Goal: Task Accomplishment & Management: Complete application form

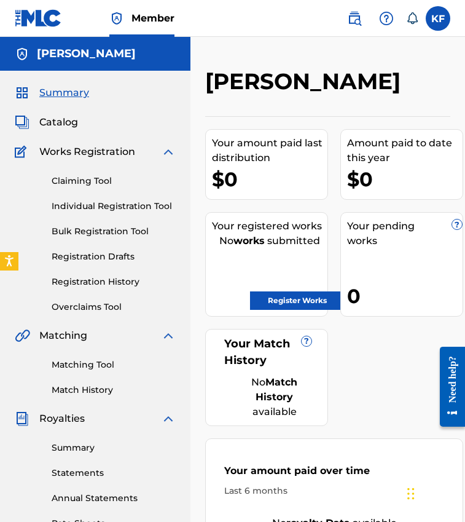
click at [100, 280] on link "Registration History" at bounding box center [114, 281] width 124 height 13
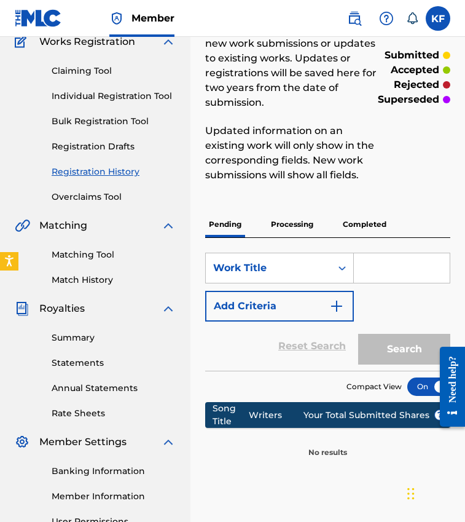
scroll to position [112, 0]
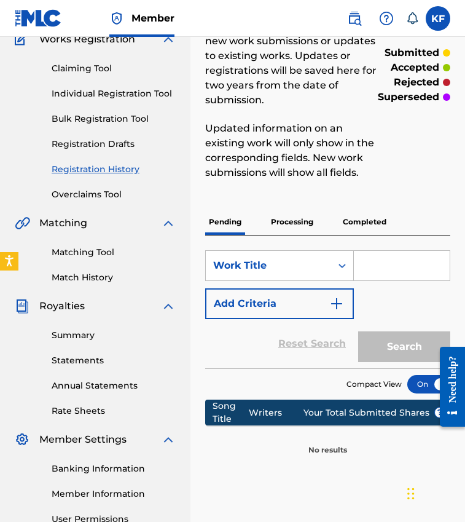
click at [286, 218] on p "Processing" at bounding box center [292, 222] width 50 height 26
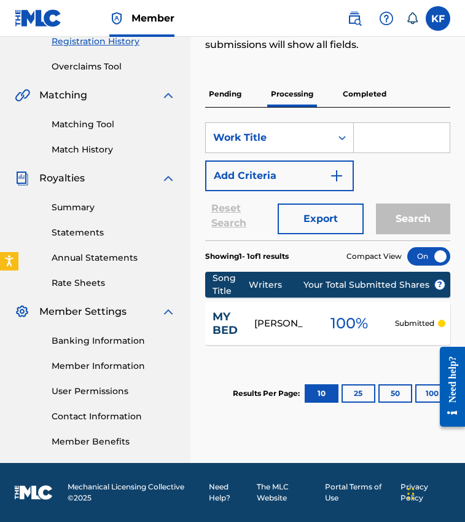
scroll to position [240, 0]
click at [266, 317] on div "Ka Fozouni" at bounding box center [278, 324] width 49 height 14
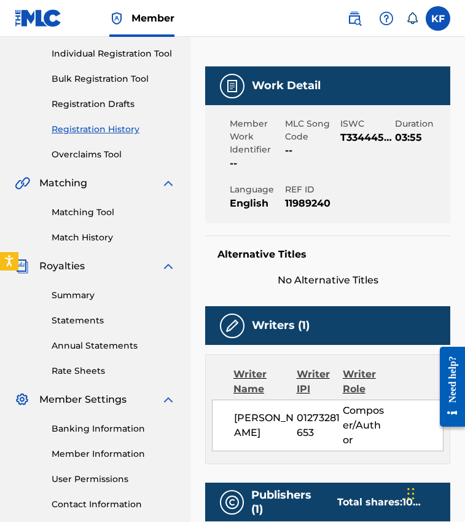
scroll to position [163, 0]
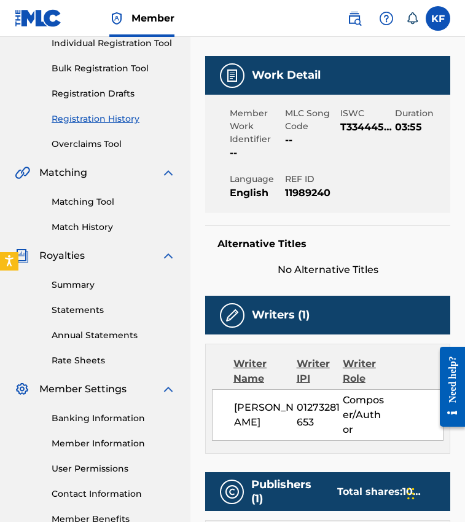
click at [250, 370] on div "Writer Name" at bounding box center [265, 371] width 63 height 30
click at [237, 309] on img at bounding box center [232, 315] width 15 height 15
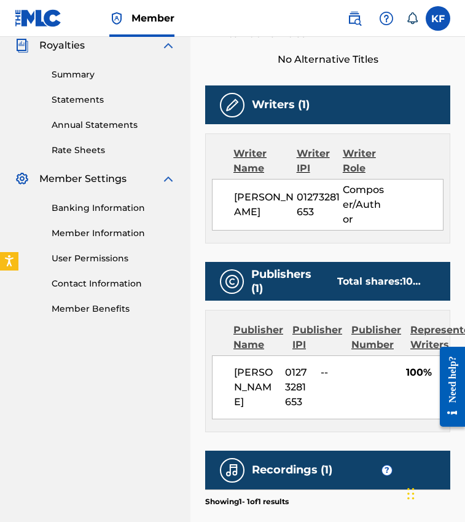
scroll to position [386, 0]
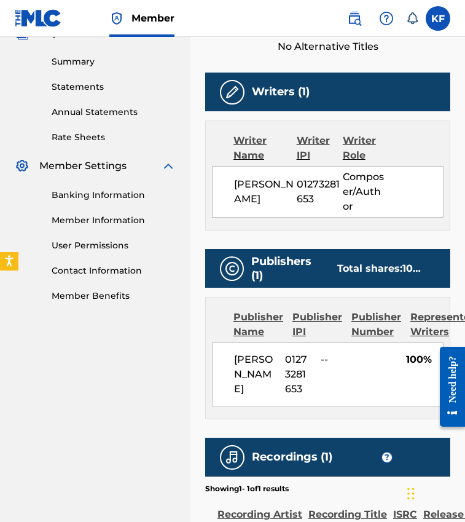
click at [248, 191] on span "Ka Fozouni" at bounding box center [265, 192] width 63 height 30
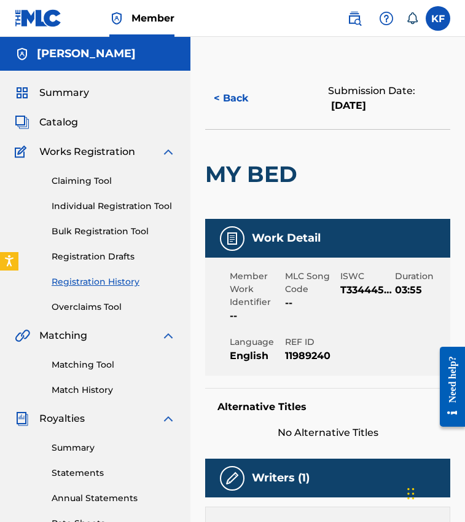
scroll to position [0, 0]
click at [233, 90] on button "< Back" at bounding box center [242, 98] width 74 height 31
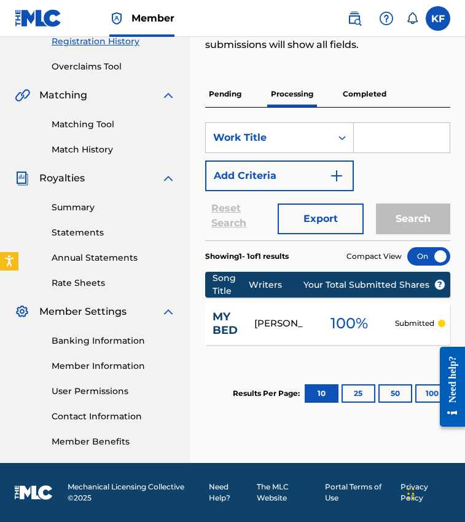
scroll to position [240, 0]
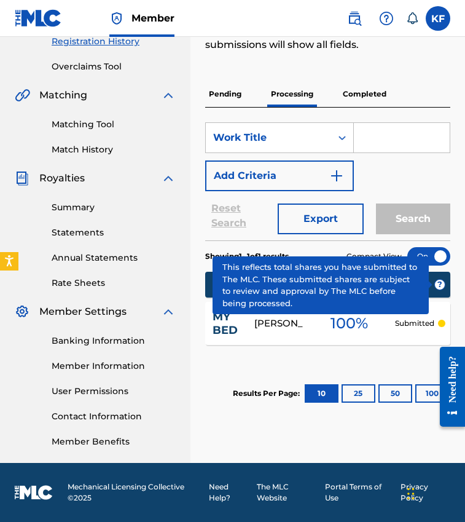
click at [437, 284] on span "?" at bounding box center [440, 285] width 10 height 10
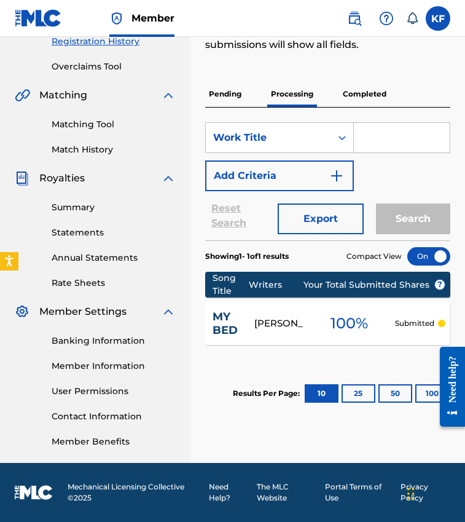
click at [373, 328] on div "100 %" at bounding box center [349, 323] width 92 height 28
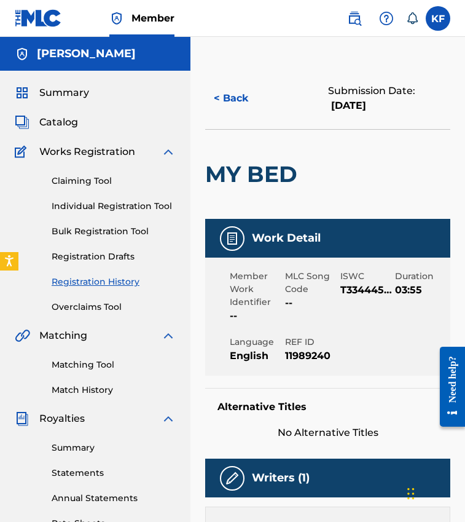
click at [235, 101] on button "< Back" at bounding box center [242, 98] width 74 height 31
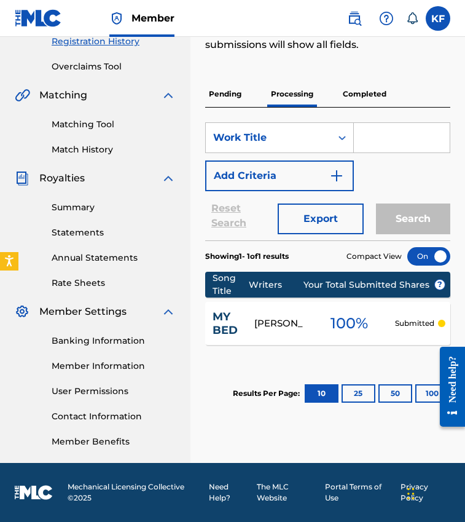
scroll to position [48, 0]
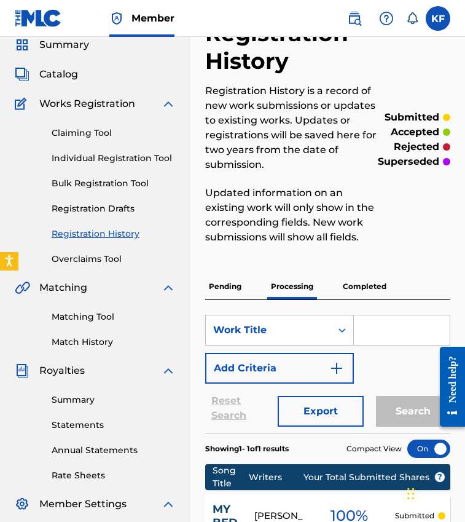
click at [96, 159] on link "Individual Registration Tool" at bounding box center [114, 158] width 124 height 13
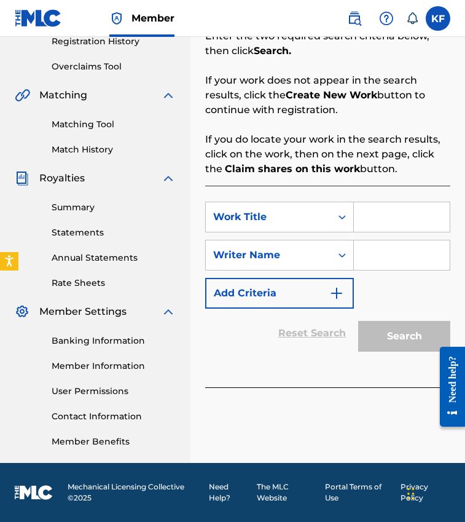
scroll to position [240, 0]
click at [385, 220] on input "Search Form" at bounding box center [402, 217] width 96 height 30
type input "My Bed"
click at [386, 251] on input "Search Form" at bounding box center [402, 255] width 96 height 30
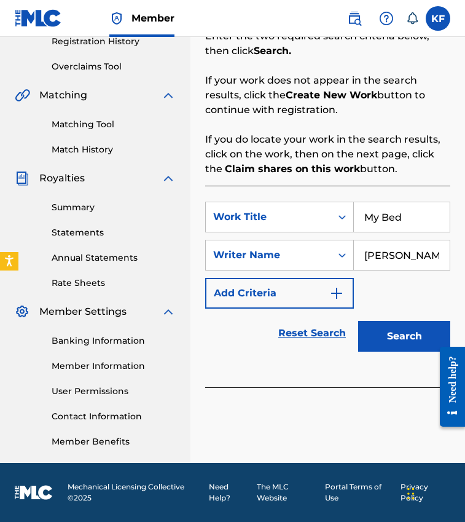
type input "[PERSON_NAME]"
click at [419, 334] on button "Search" at bounding box center [404, 336] width 92 height 31
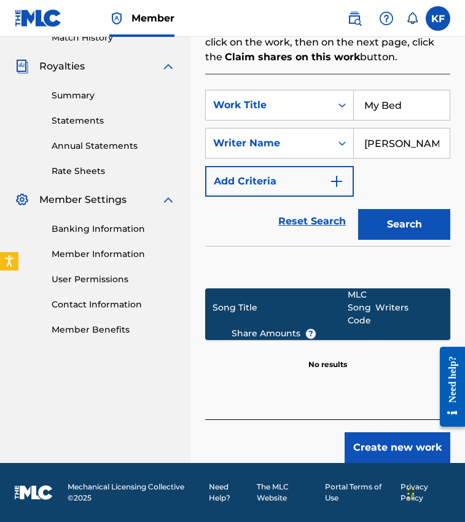
click at [395, 459] on button "Create new work" at bounding box center [398, 447] width 106 height 31
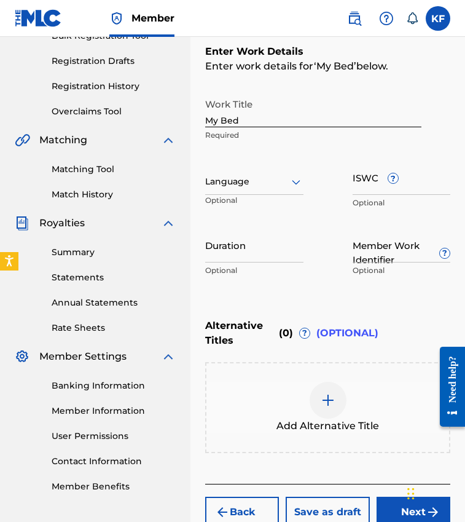
scroll to position [148, 0]
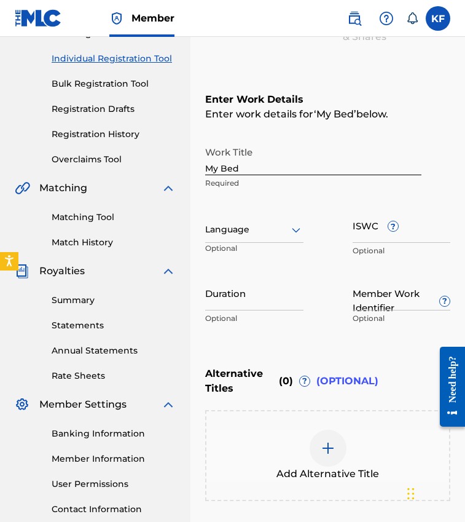
click at [257, 224] on div at bounding box center [254, 229] width 98 height 15
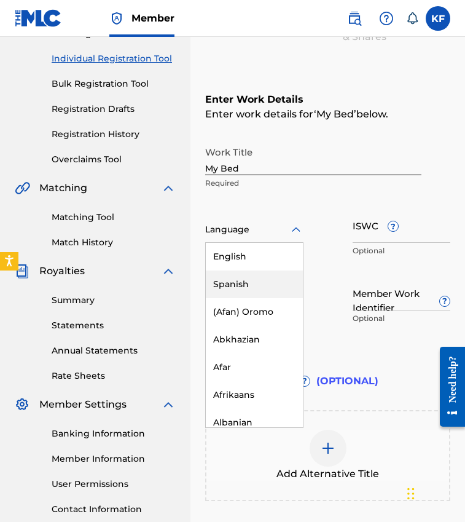
click at [250, 262] on div "English" at bounding box center [254, 257] width 97 height 28
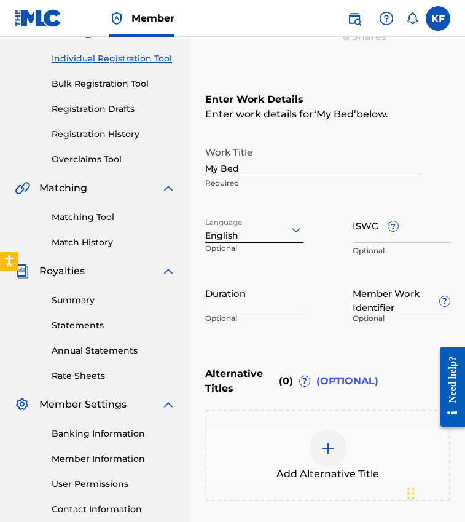
click at [241, 295] on input "Duration" at bounding box center [254, 292] width 98 height 35
type input "03:55"
click at [377, 229] on input "ISWC ?" at bounding box center [402, 225] width 98 height 35
paste input "T-334.445.466-2"
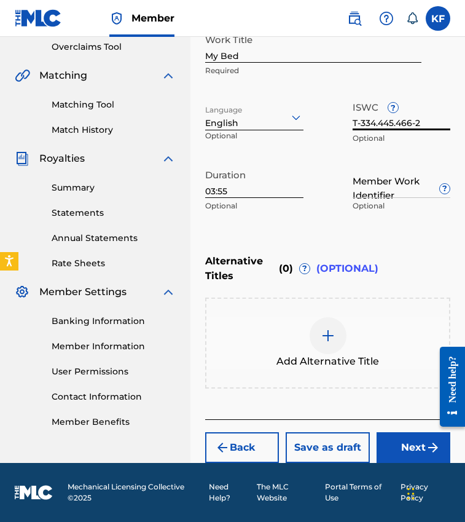
type input "T-334.445.466-2"
click at [392, 444] on button "Next" at bounding box center [414, 447] width 74 height 31
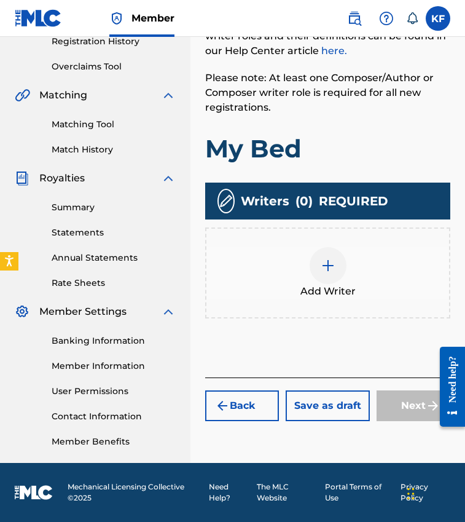
scroll to position [240, 0]
click at [310, 267] on div at bounding box center [328, 265] width 37 height 37
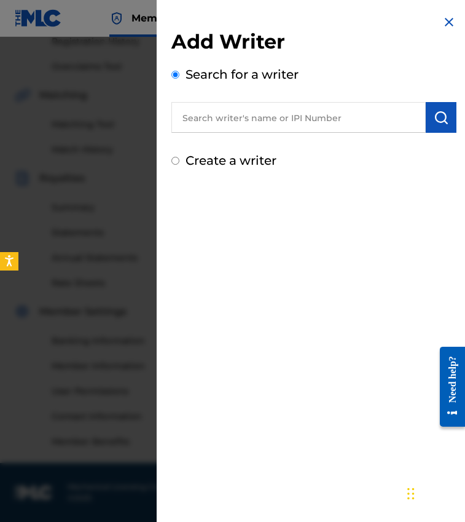
click at [276, 137] on div "Add Writer Search for a writer Create a writer" at bounding box center [313, 100] width 285 height 140
click at [276, 132] on input "text" at bounding box center [298, 117] width 254 height 31
click at [197, 165] on label "Create a writer" at bounding box center [231, 160] width 91 height 15
radio input "true"
click at [179, 165] on input "Create a writer" at bounding box center [175, 161] width 8 height 8
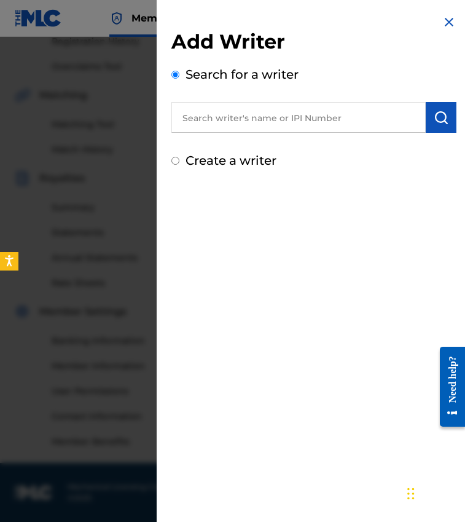
radio input "false"
radio input "true"
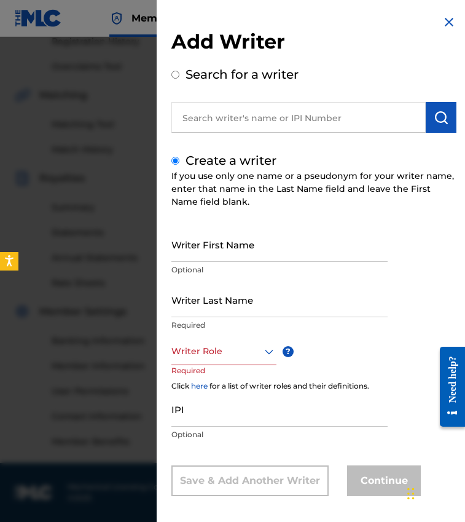
click at [214, 255] on input "Writer First Name" at bounding box center [279, 244] width 216 height 35
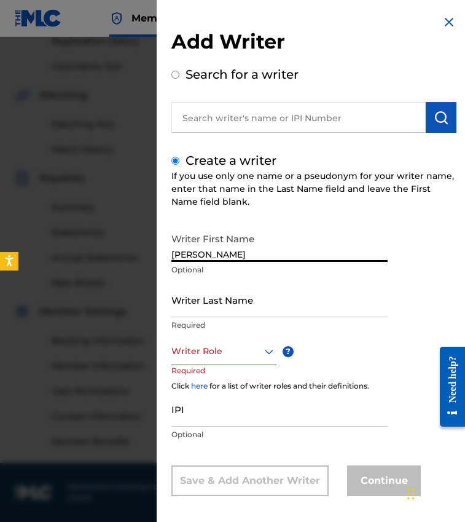
drag, startPoint x: 236, startPoint y: 251, endPoint x: 185, endPoint y: 251, distance: 51.0
click at [185, 251] on input "Kai Fozouni" at bounding box center [279, 244] width 216 height 35
type input "[PERSON_NAME]"
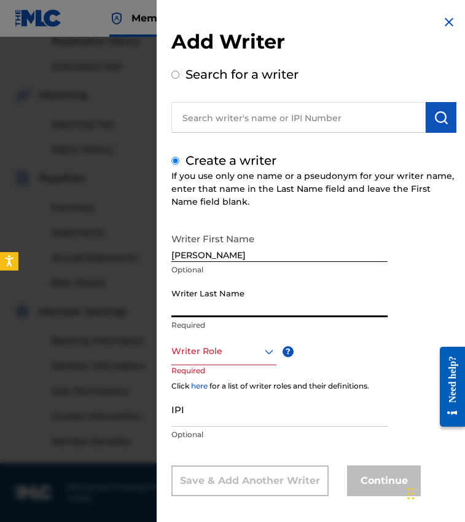
click at [194, 305] on input "Writer Last Name" at bounding box center [279, 299] width 216 height 35
type input "[PERSON_NAME]"
click at [203, 344] on div at bounding box center [223, 351] width 105 height 15
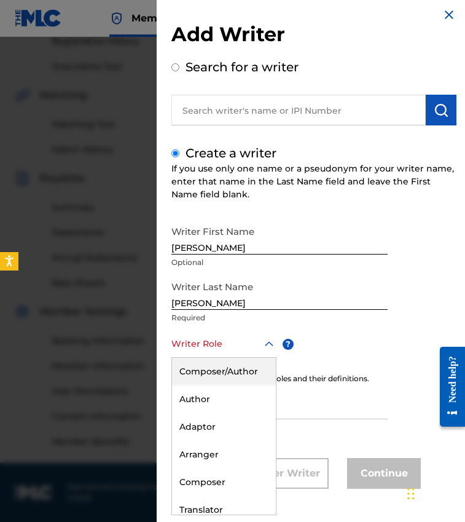
click at [215, 373] on div "Composer/Author" at bounding box center [224, 372] width 104 height 28
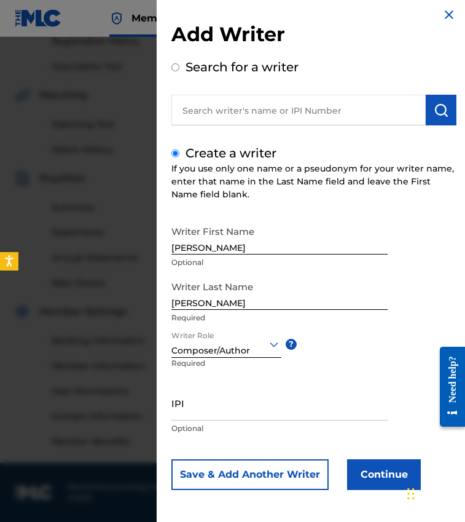
click at [208, 420] on input "IPI" at bounding box center [279, 402] width 216 height 35
paste input "01273281653"
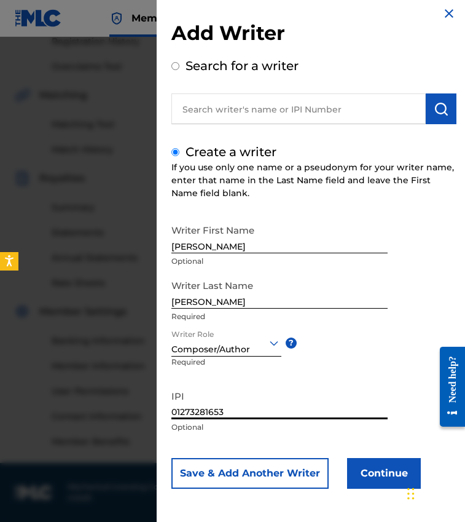
scroll to position [9, 0]
type input "01273281653"
click at [366, 473] on button "Continue" at bounding box center [384, 473] width 74 height 31
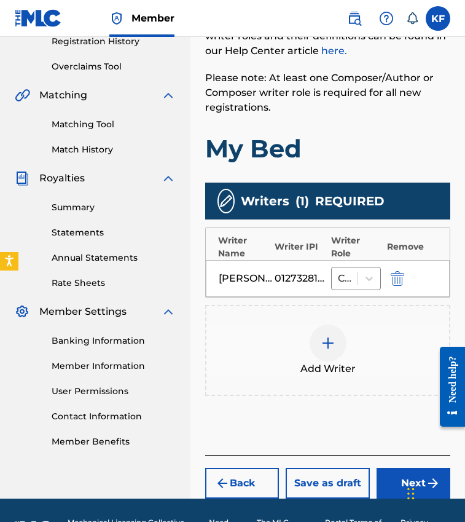
click at [387, 480] on button "Next" at bounding box center [414, 483] width 74 height 31
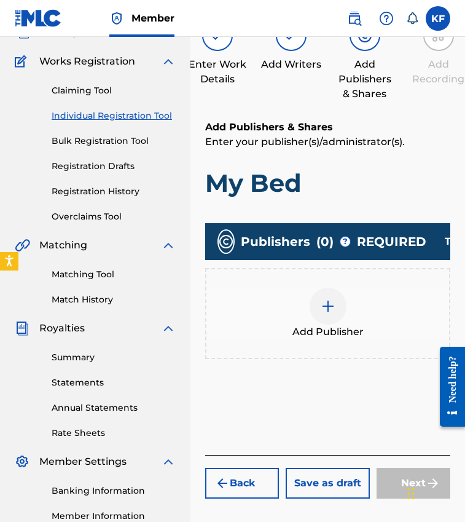
scroll to position [55, 0]
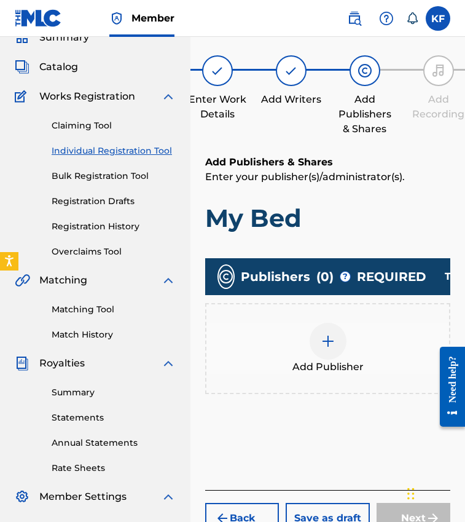
click at [316, 342] on div at bounding box center [328, 341] width 37 height 37
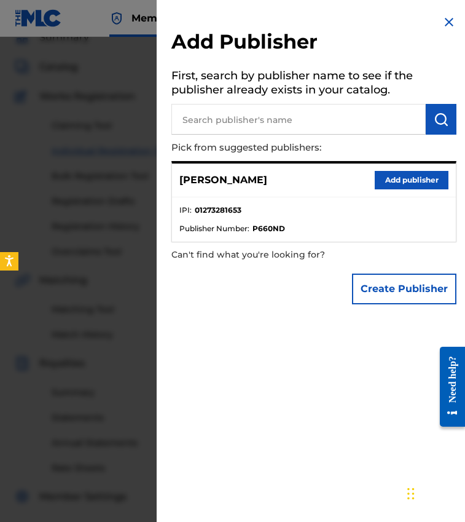
click at [386, 181] on button "Add publisher" at bounding box center [412, 180] width 74 height 18
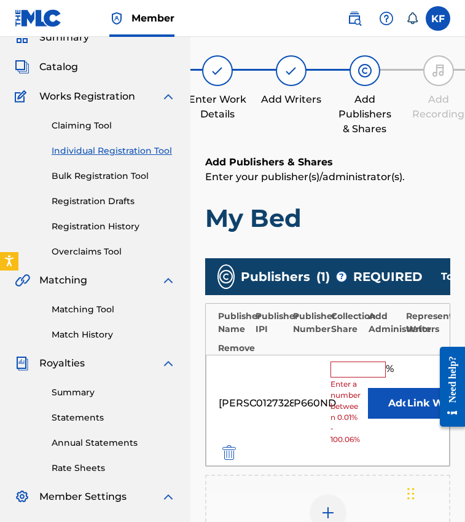
scroll to position [134, 0]
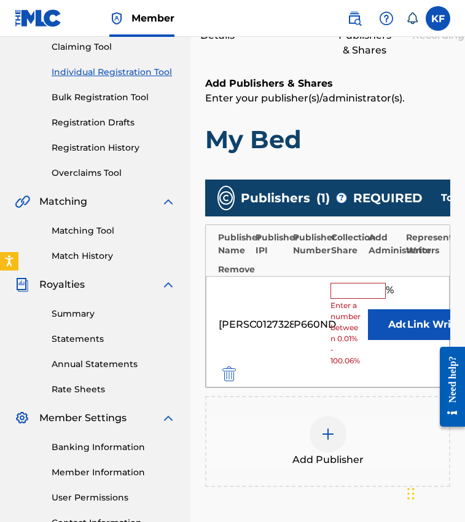
click at [340, 286] on input "text" at bounding box center [358, 291] width 55 height 16
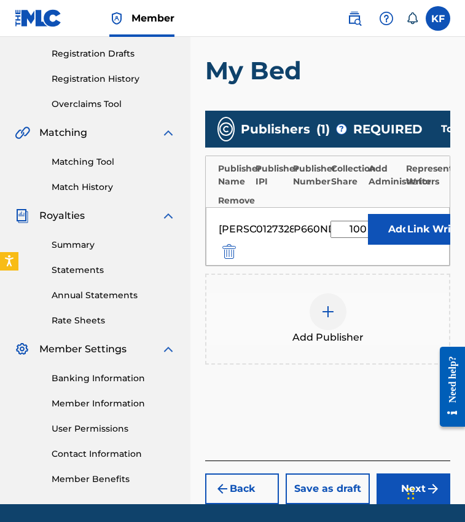
scroll to position [230, 0]
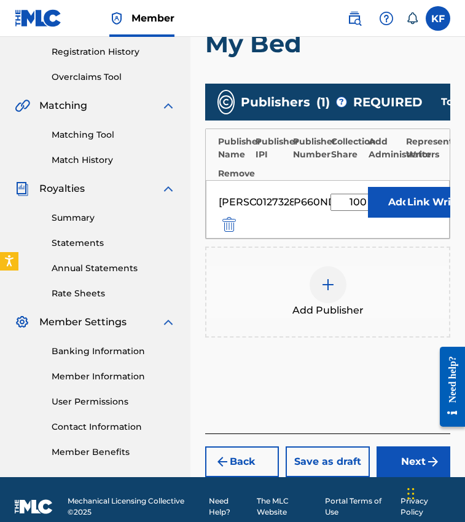
type input "100"
click at [398, 446] on button "Next" at bounding box center [414, 461] width 74 height 31
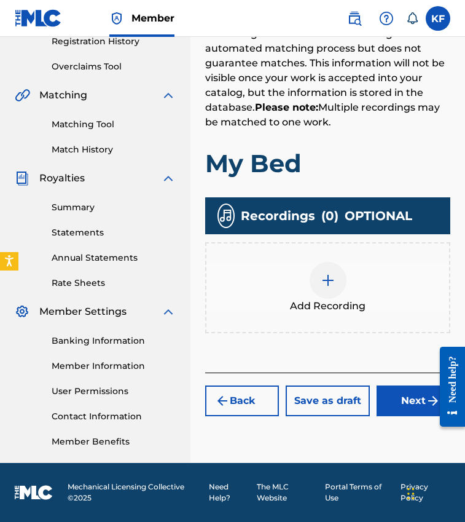
click at [318, 269] on div at bounding box center [328, 280] width 37 height 37
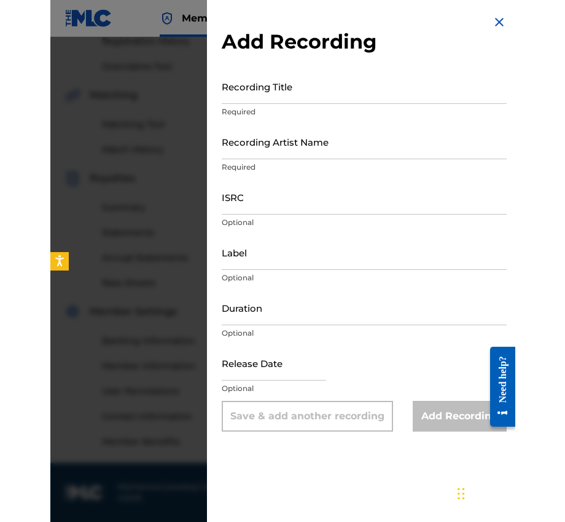
scroll to position [240, 0]
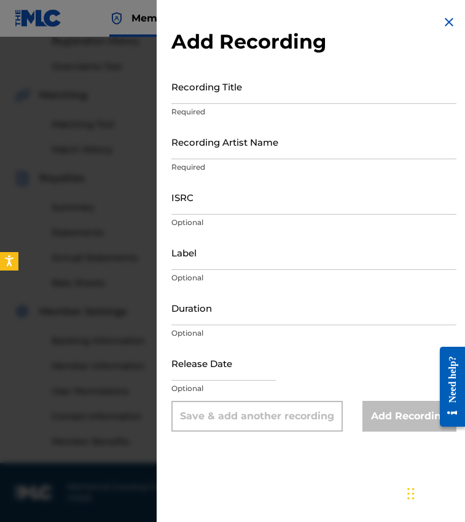
click at [242, 83] on input "Recording Title" at bounding box center [313, 86] width 285 height 35
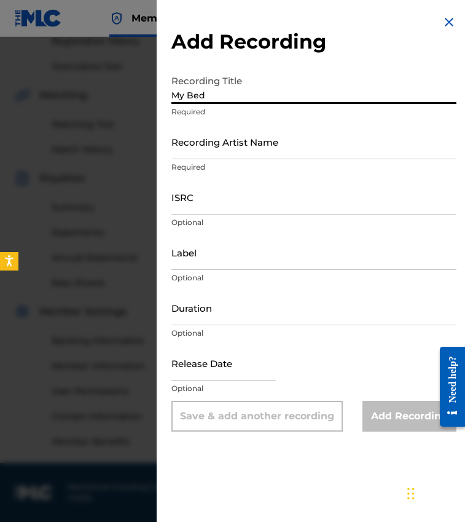
type input "My Bed"
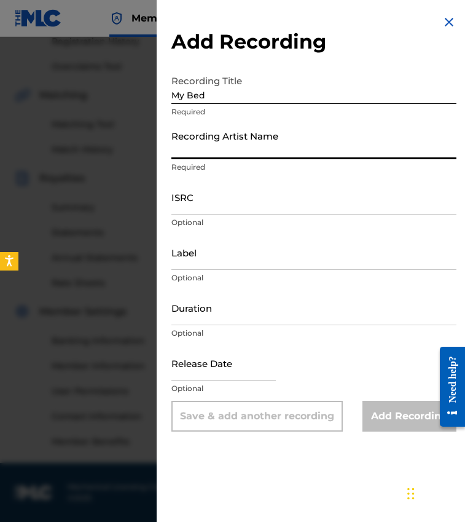
click at [242, 146] on input "Recording Artist Name" at bounding box center [313, 141] width 285 height 35
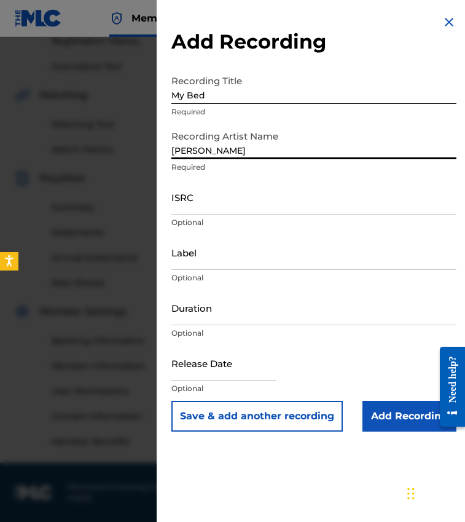
type input "[PERSON_NAME]"
click at [229, 203] on input "ISRC" at bounding box center [313, 196] width 285 height 35
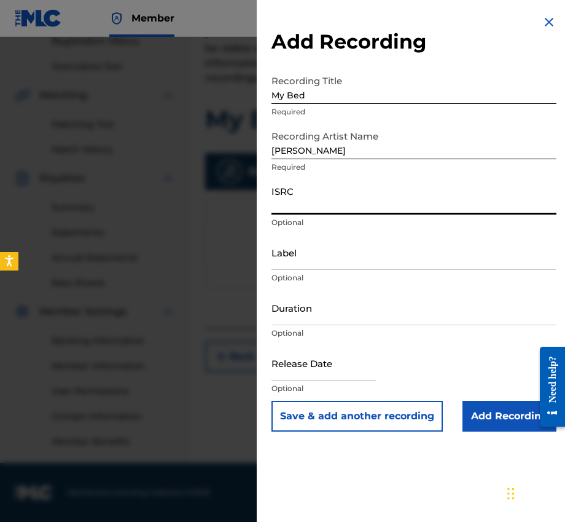
paste input "QZWFN2508698"
type input "QZWFN2508698"
click at [299, 265] on input "Label" at bounding box center [414, 252] width 285 height 35
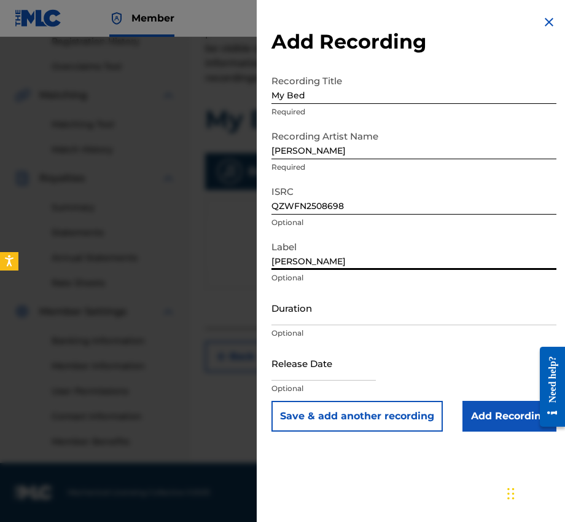
type input "[PERSON_NAME]"
click at [283, 319] on input "Duration" at bounding box center [414, 307] width 285 height 35
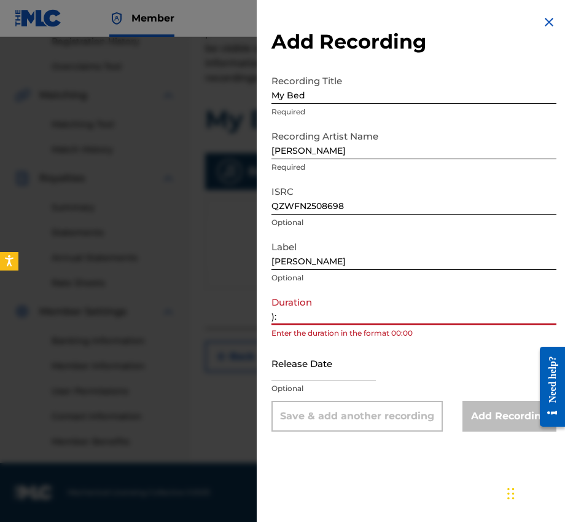
type input ")"
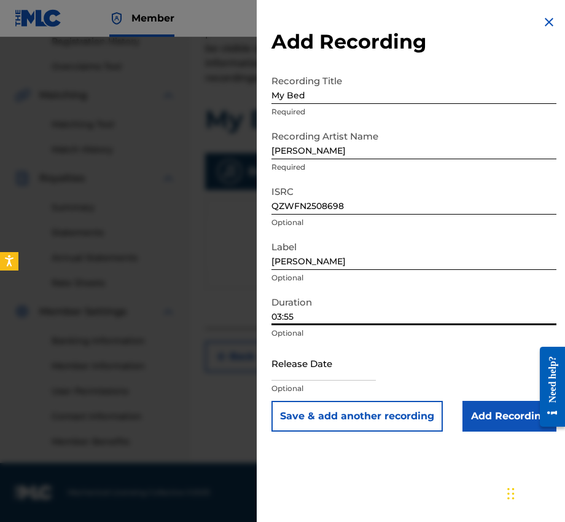
type input "03:55"
click at [293, 362] on input "text" at bounding box center [324, 362] width 104 height 35
select select "7"
select select "2025"
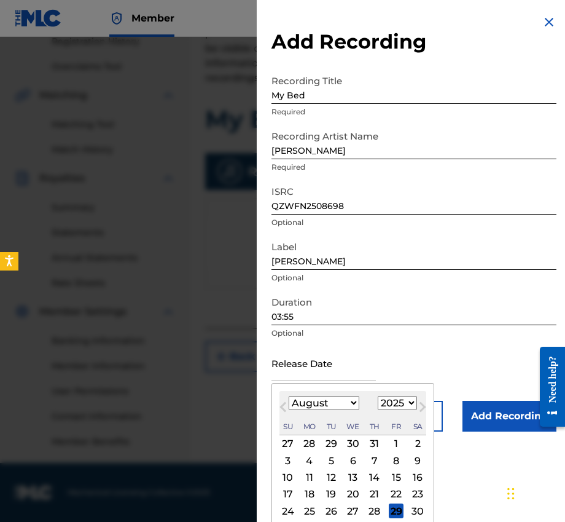
click at [389, 460] on div "8" at bounding box center [396, 460] width 15 height 15
type input "August 8 2025"
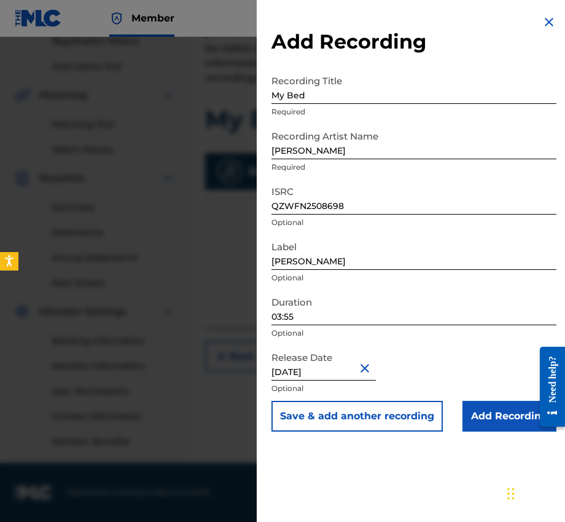
click at [465, 417] on input "Add Recording" at bounding box center [510, 416] width 94 height 31
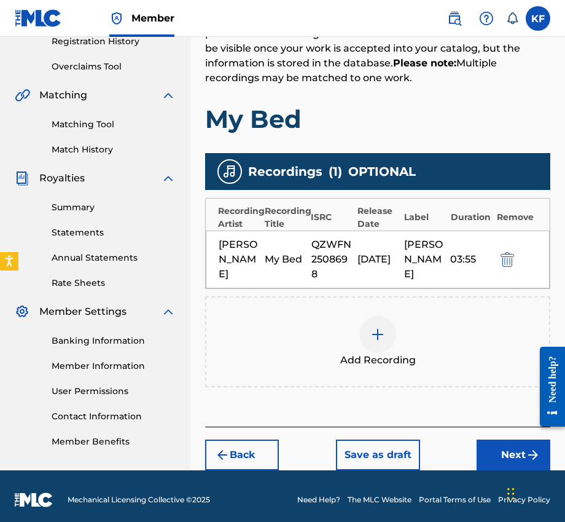
click at [465, 448] on button "Next" at bounding box center [514, 454] width 74 height 31
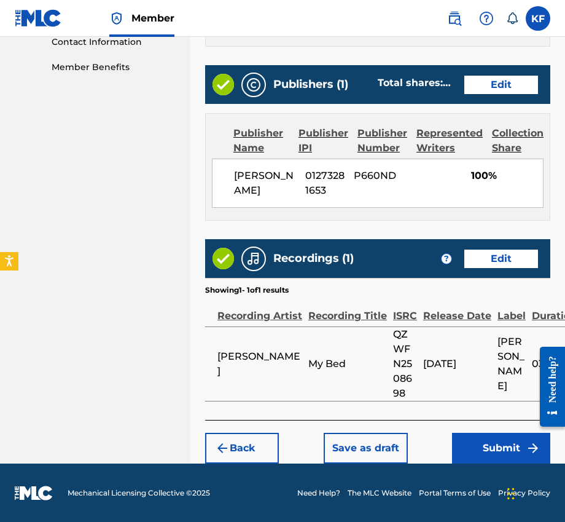
scroll to position [614, 0]
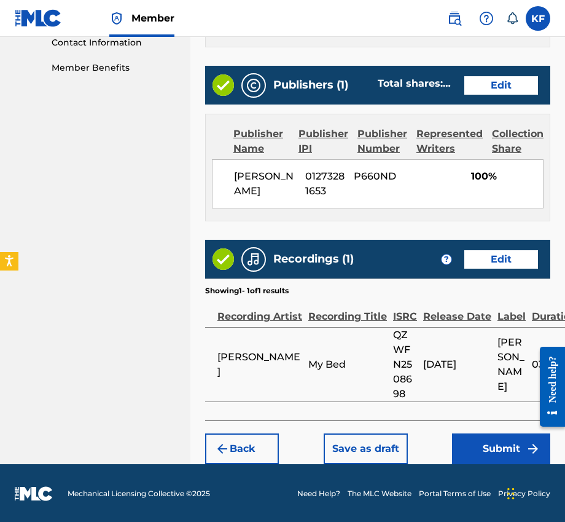
click at [465, 449] on button "Submit" at bounding box center [501, 448] width 98 height 31
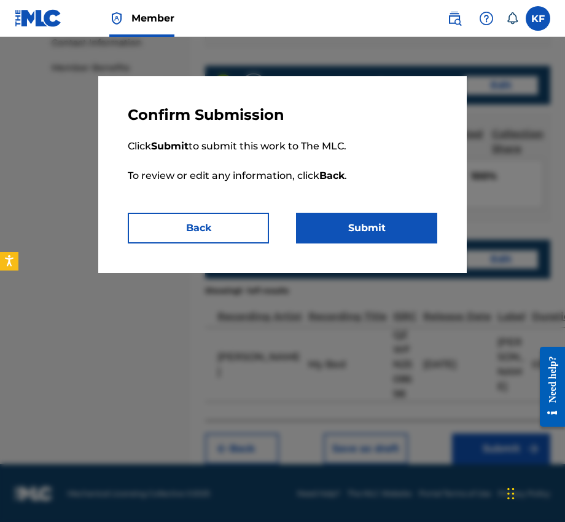
click at [362, 238] on button "Submit" at bounding box center [366, 228] width 141 height 31
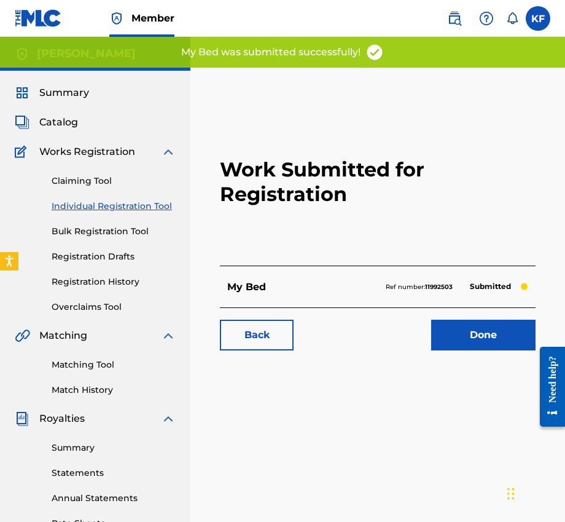
click at [124, 281] on link "Registration History" at bounding box center [114, 281] width 124 height 13
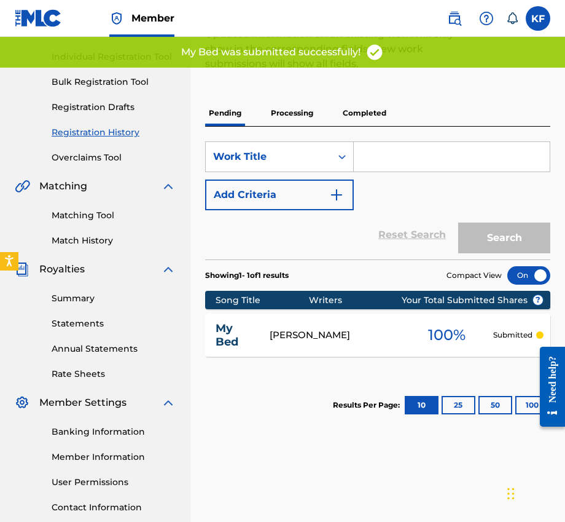
scroll to position [186, 0]
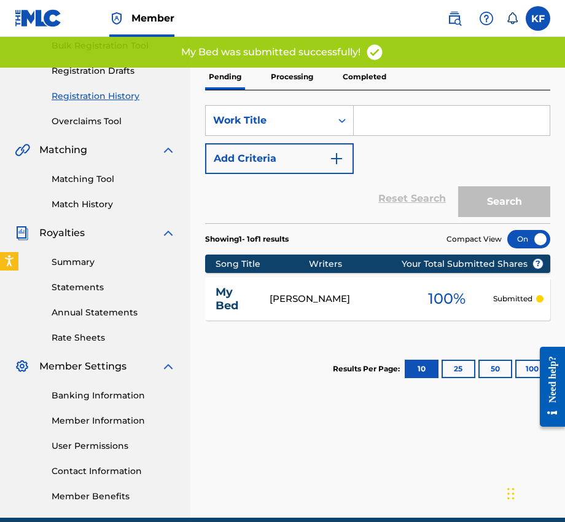
click at [301, 84] on p "Processing" at bounding box center [292, 77] width 50 height 26
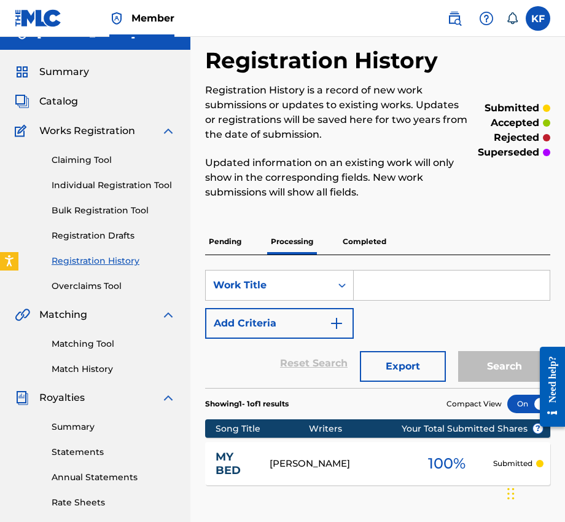
scroll to position [26, 0]
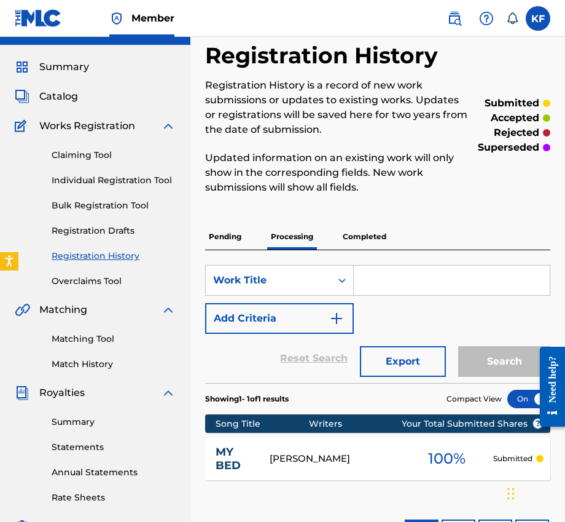
click at [243, 235] on p "Pending" at bounding box center [225, 237] width 40 height 26
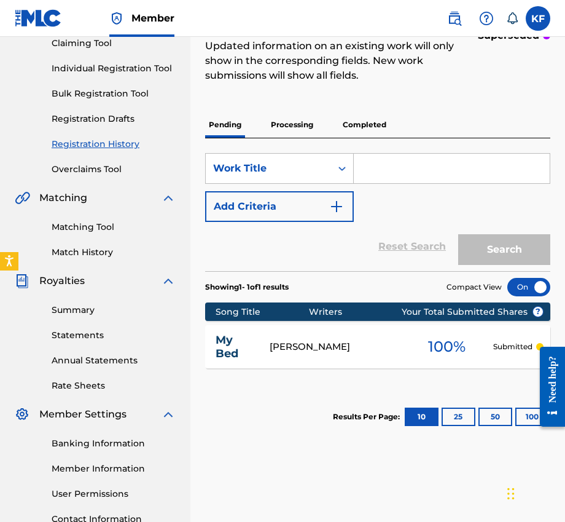
scroll to position [187, 0]
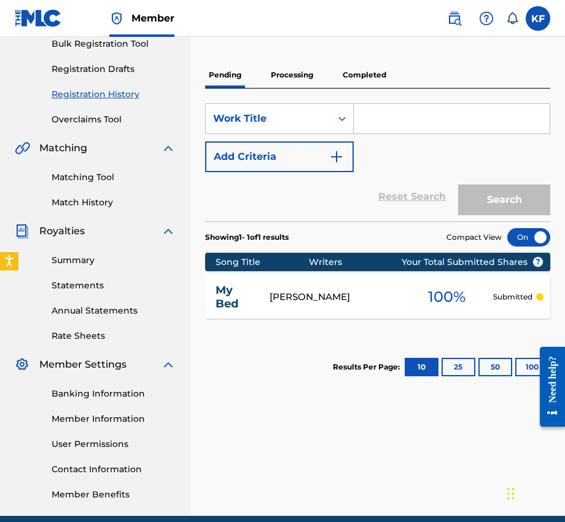
click at [281, 83] on p "Processing" at bounding box center [292, 75] width 50 height 26
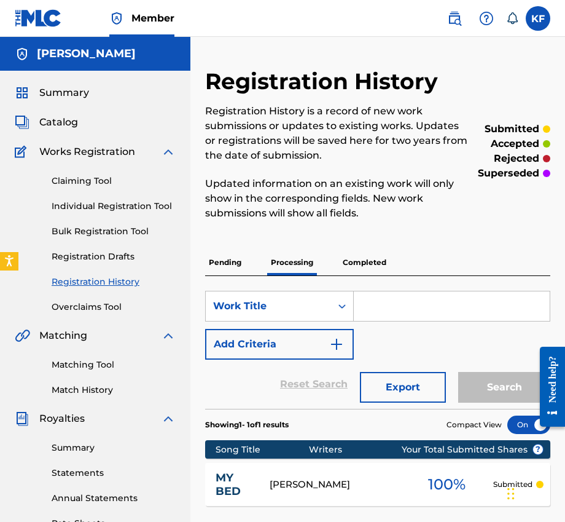
click at [465, 20] on img at bounding box center [486, 18] width 15 height 15
click at [465, 45] on link "Contact us" at bounding box center [487, 52] width 104 height 30
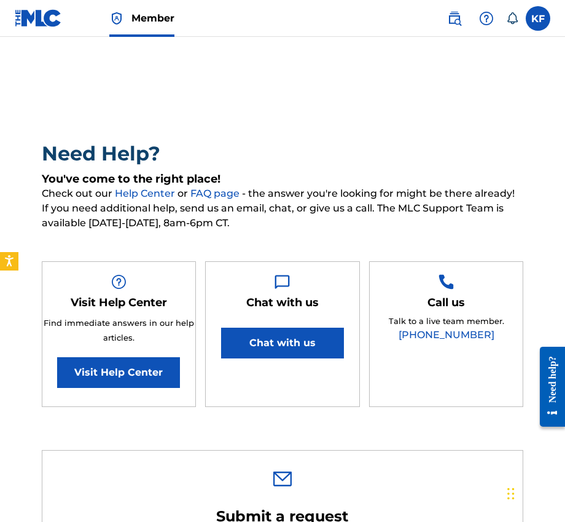
click at [270, 329] on button "Chat with us" at bounding box center [282, 343] width 123 height 31
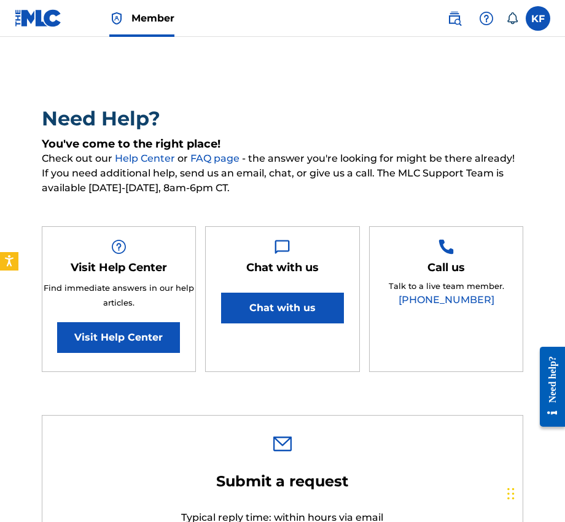
scroll to position [55, 0]
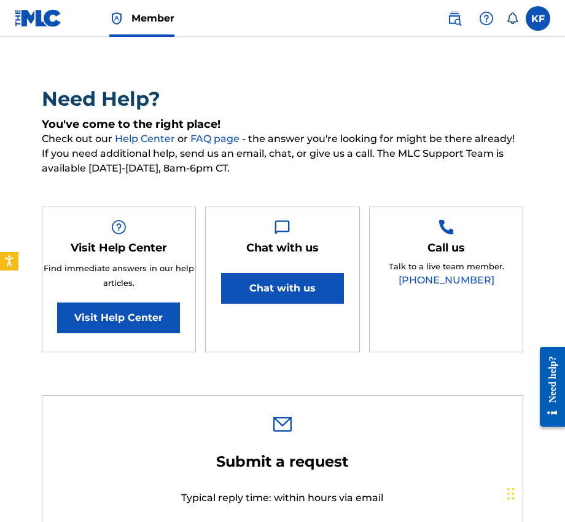
click at [254, 91] on h2 "Need Help?" at bounding box center [283, 99] width 482 height 25
click at [199, 123] on h5 "You've come to the right place!" at bounding box center [283, 124] width 482 height 14
click at [140, 335] on div "Visit Help Center Find immediate answers in our help articles. Visit Help Center" at bounding box center [119, 280] width 154 height 146
click at [148, 321] on link "Visit Help Center" at bounding box center [118, 317] width 123 height 31
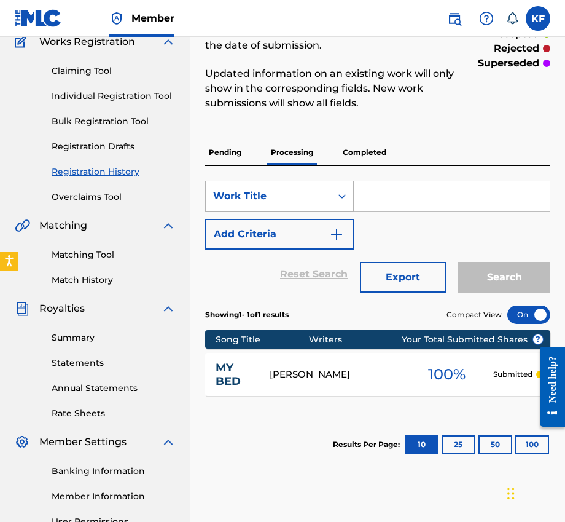
scroll to position [122, 0]
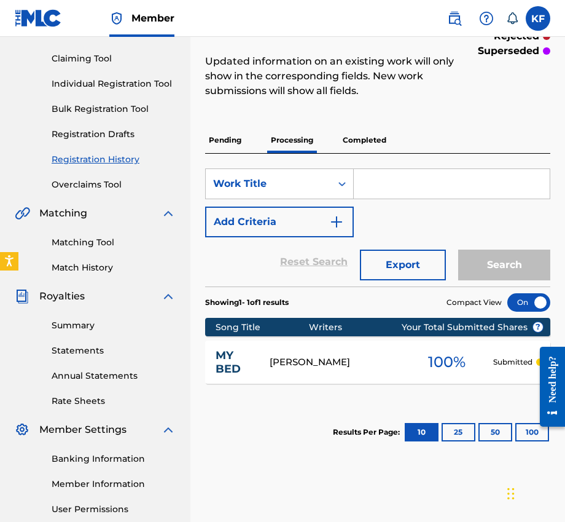
click at [234, 141] on p "Pending" at bounding box center [225, 140] width 40 height 26
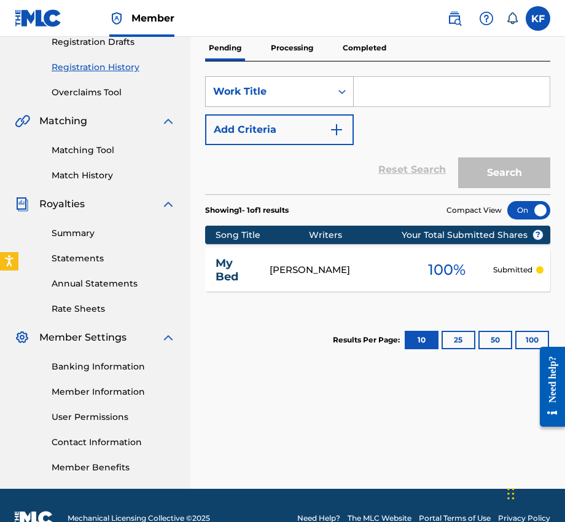
scroll to position [209, 0]
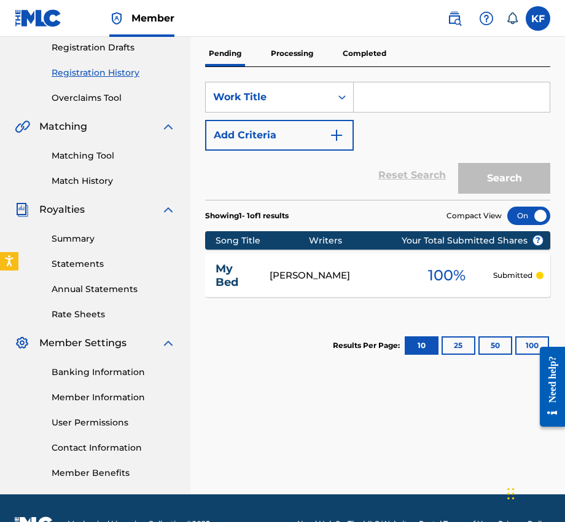
click at [292, 57] on p "Processing" at bounding box center [292, 54] width 50 height 26
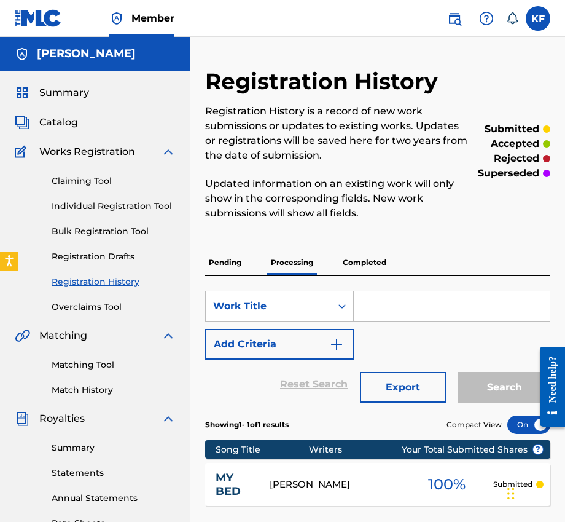
click at [465, 21] on img at bounding box center [486, 18] width 15 height 15
click at [465, 60] on link "Contact us" at bounding box center [487, 52] width 104 height 30
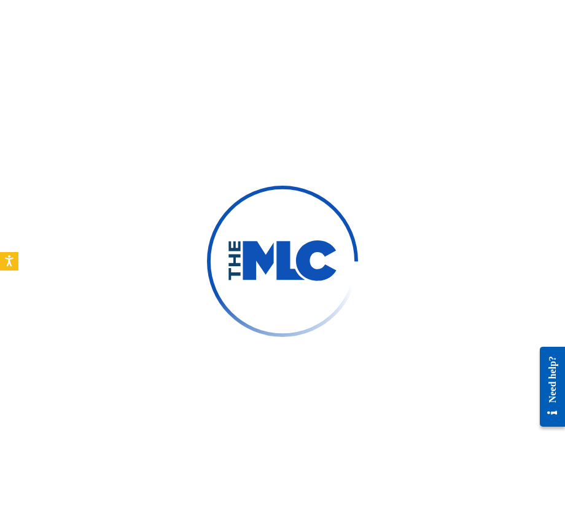
click at [547, 363] on div "Need help?" at bounding box center [553, 378] width 17 height 47
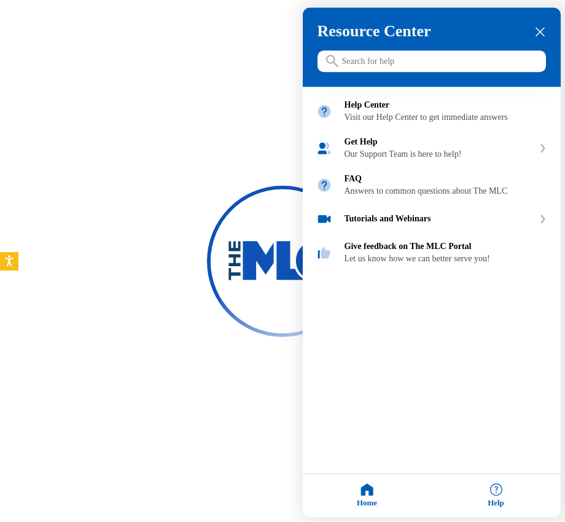
click at [260, 182] on div at bounding box center [282, 261] width 565 height 522
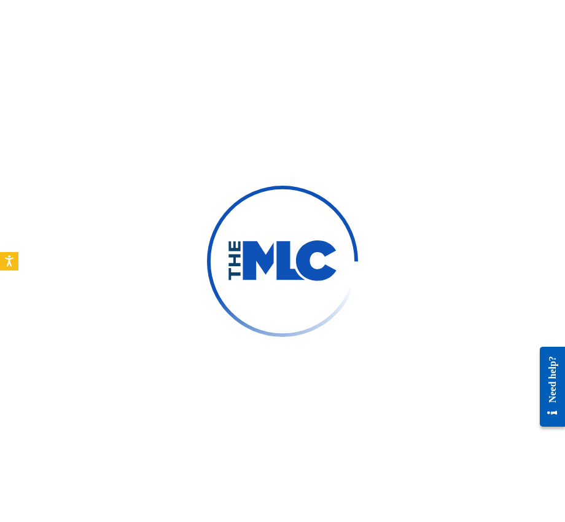
scroll to position [48, 0]
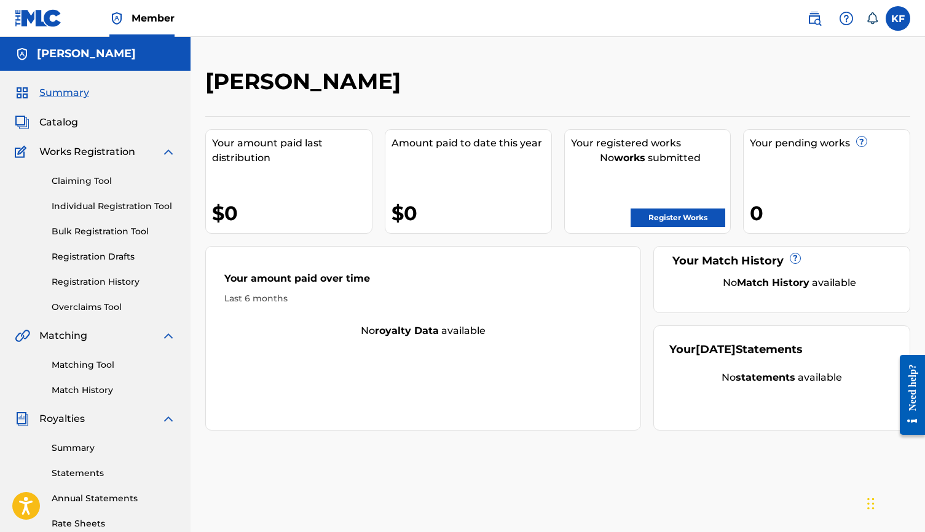
click at [843, 18] on img at bounding box center [846, 18] width 15 height 15
click at [832, 59] on link "Contact us" at bounding box center [846, 52] width 104 height 30
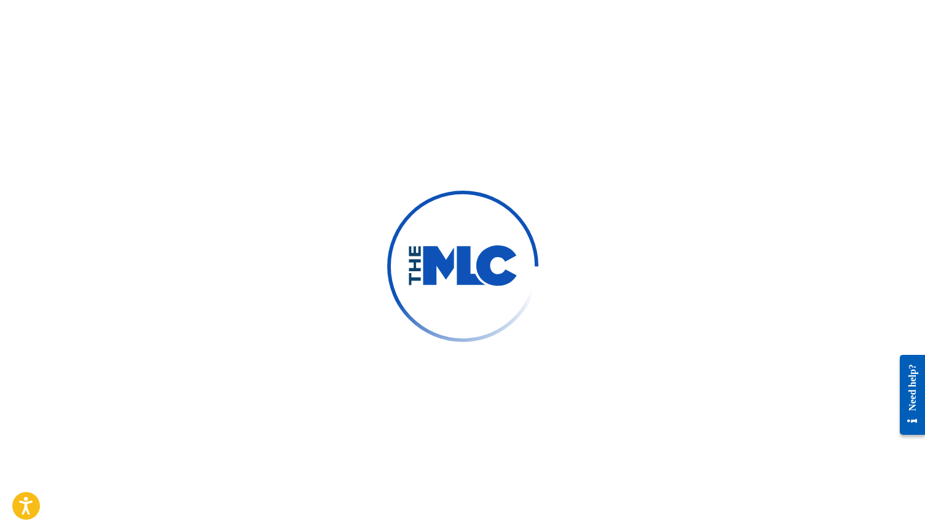
click at [907, 377] on div "Need help?" at bounding box center [912, 386] width 17 height 47
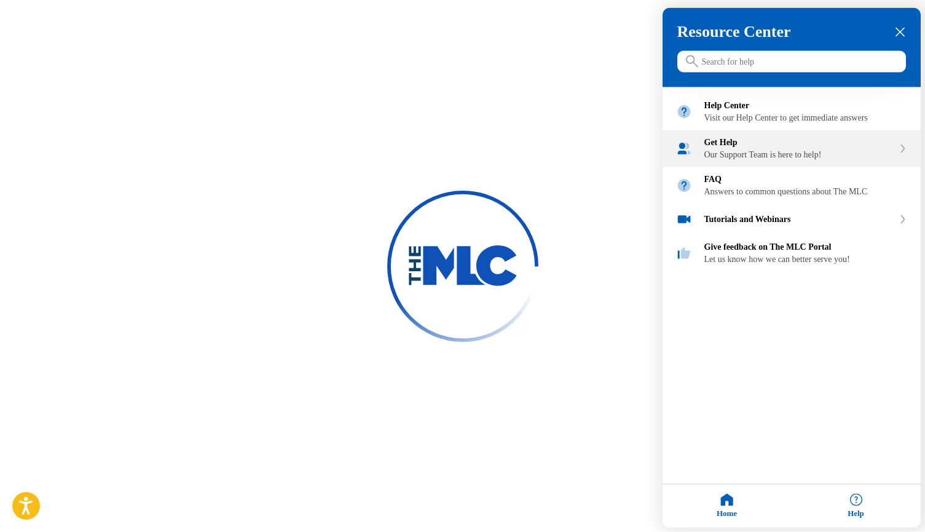
click at [783, 148] on div "Get Help" at bounding box center [798, 143] width 189 height 10
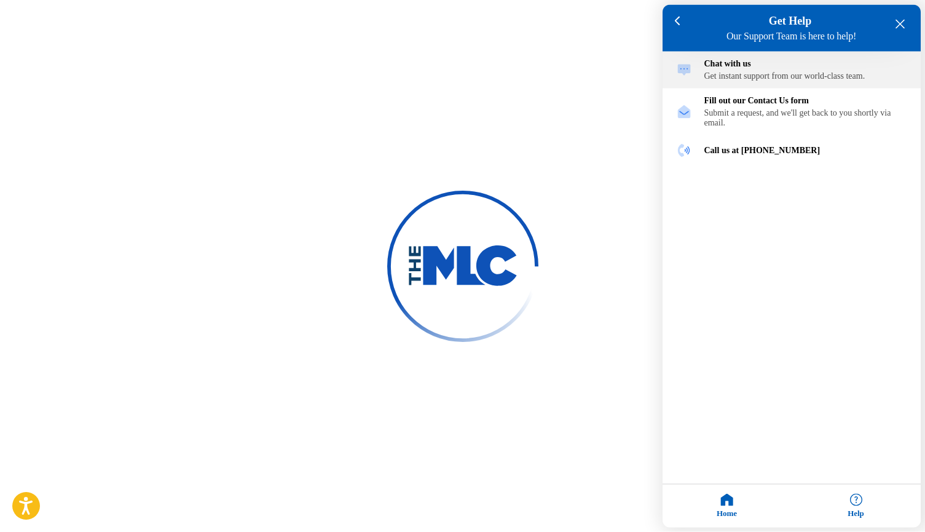
click at [804, 58] on div "Chat with us Get instant support from our world-class team." at bounding box center [792, 70] width 258 height 37
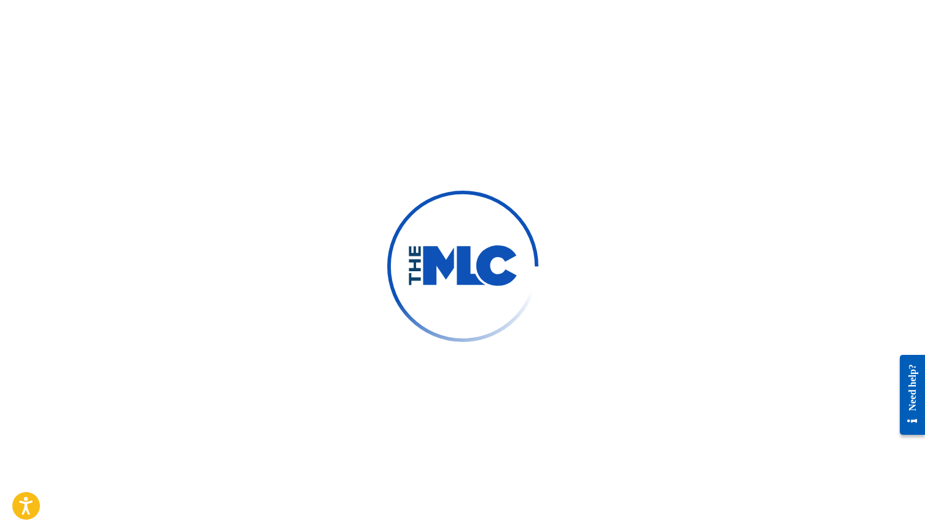
click at [908, 374] on div "Need help?" at bounding box center [912, 386] width 17 height 47
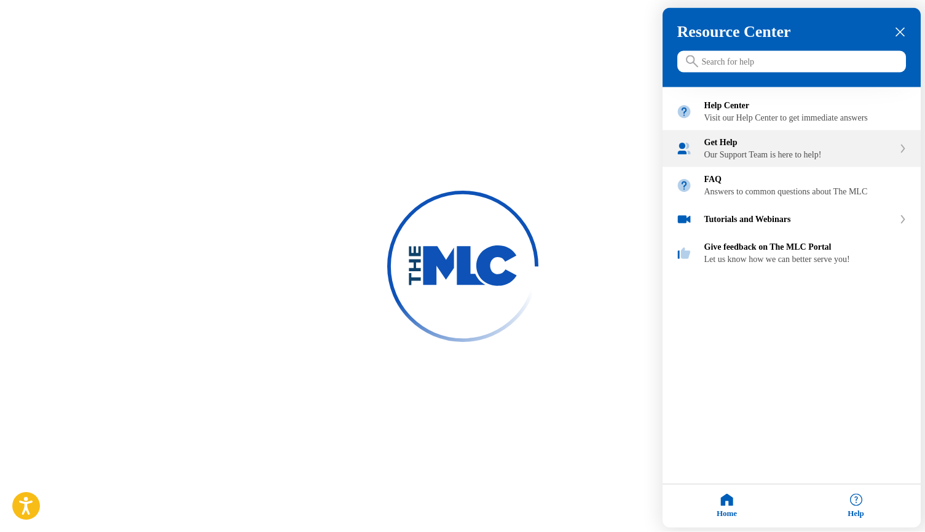
click at [765, 160] on div "Our Support Team is here to help!" at bounding box center [798, 155] width 189 height 10
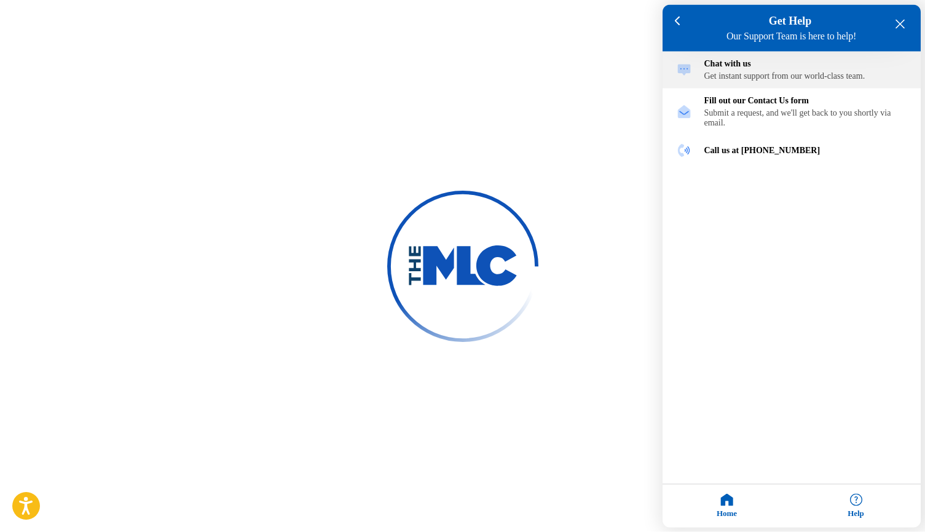
click at [801, 81] on div "Get instant support from our world-class team." at bounding box center [805, 76] width 203 height 10
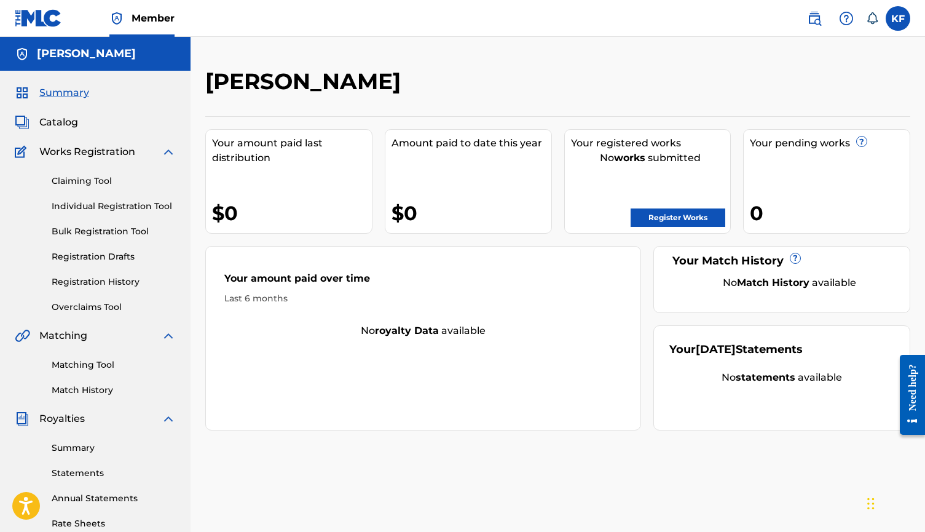
click at [849, 21] on img at bounding box center [846, 18] width 15 height 15
click at [837, 60] on link "Contact us" at bounding box center [846, 52] width 104 height 30
click at [111, 281] on link "Registration History" at bounding box center [114, 281] width 124 height 13
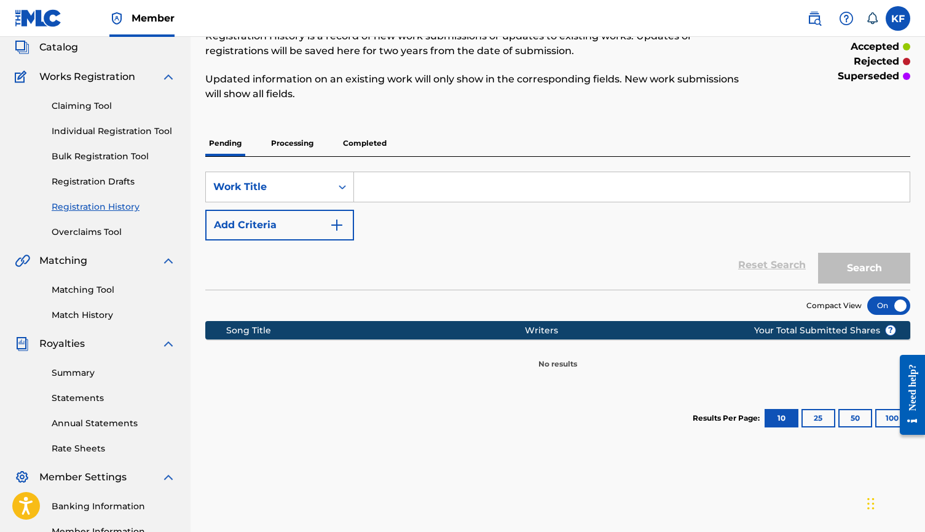
scroll to position [66, 0]
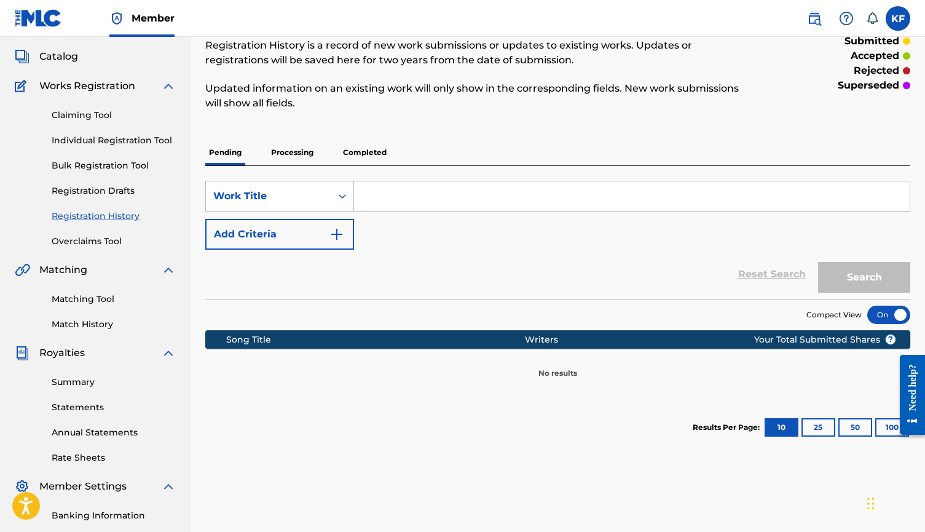
click at [289, 153] on p "Processing" at bounding box center [292, 153] width 50 height 26
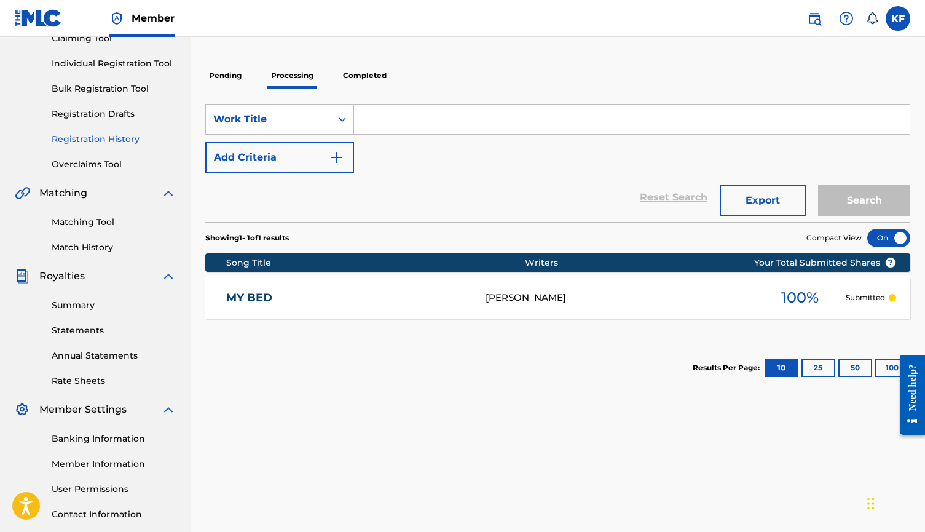
scroll to position [144, 0]
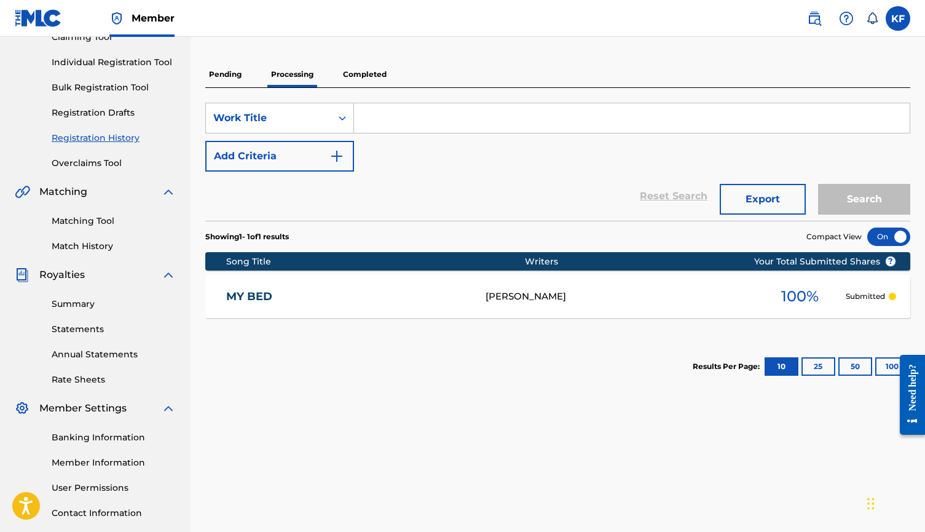
click at [218, 65] on p "Pending" at bounding box center [225, 74] width 40 height 26
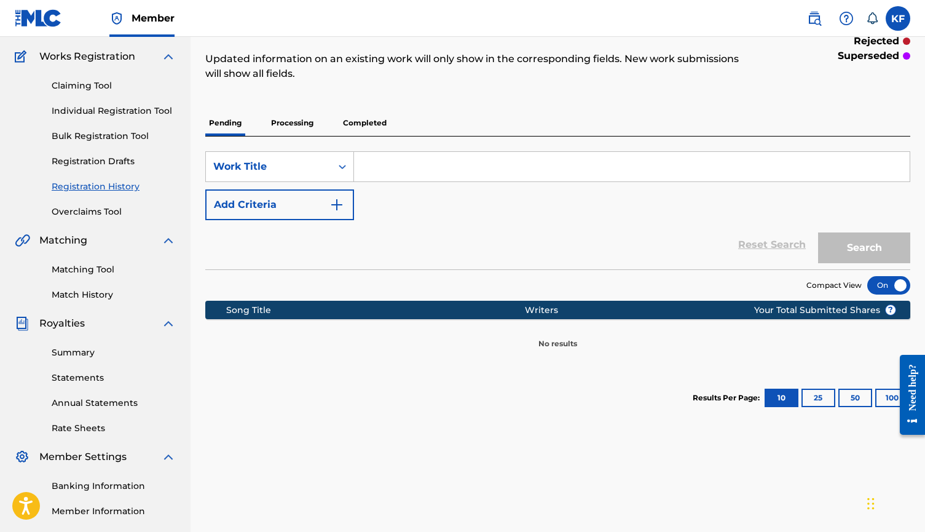
scroll to position [96, 0]
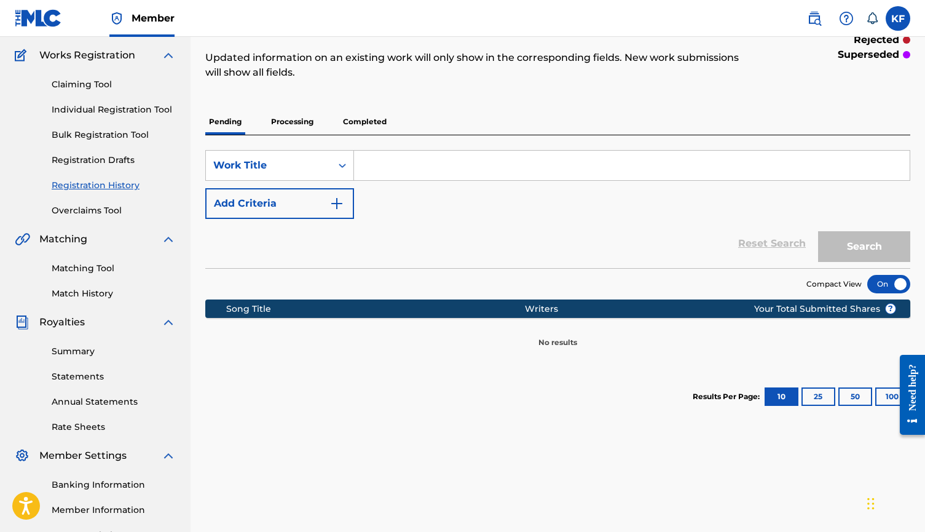
click at [369, 123] on p "Completed" at bounding box center [364, 122] width 51 height 26
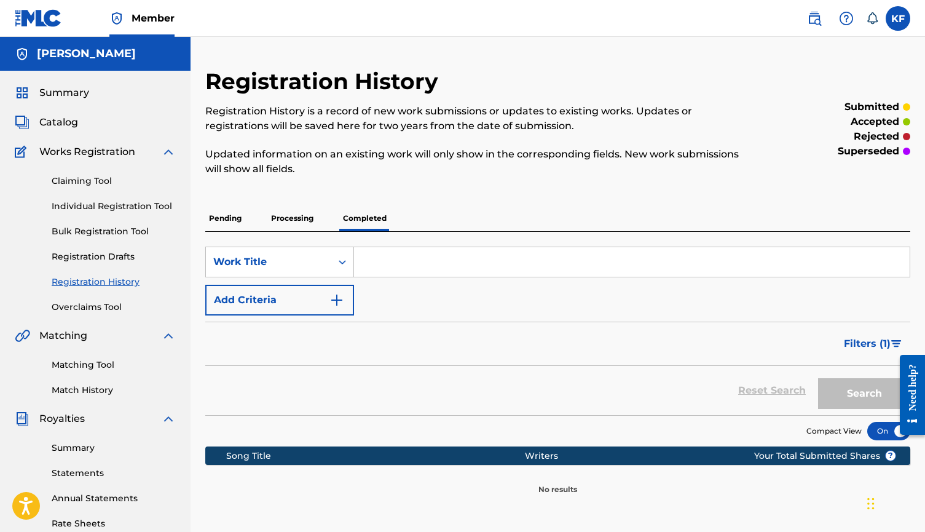
click at [303, 219] on p "Processing" at bounding box center [292, 218] width 50 height 26
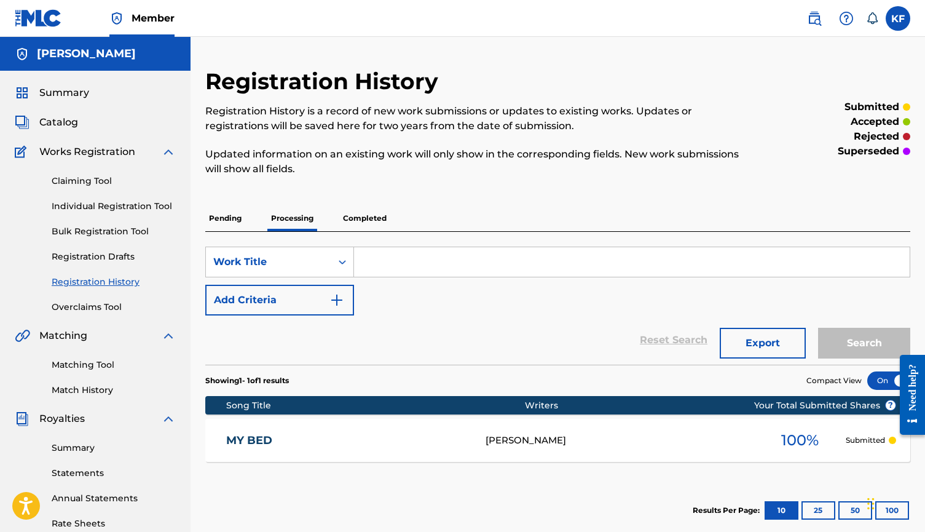
scroll to position [138, 0]
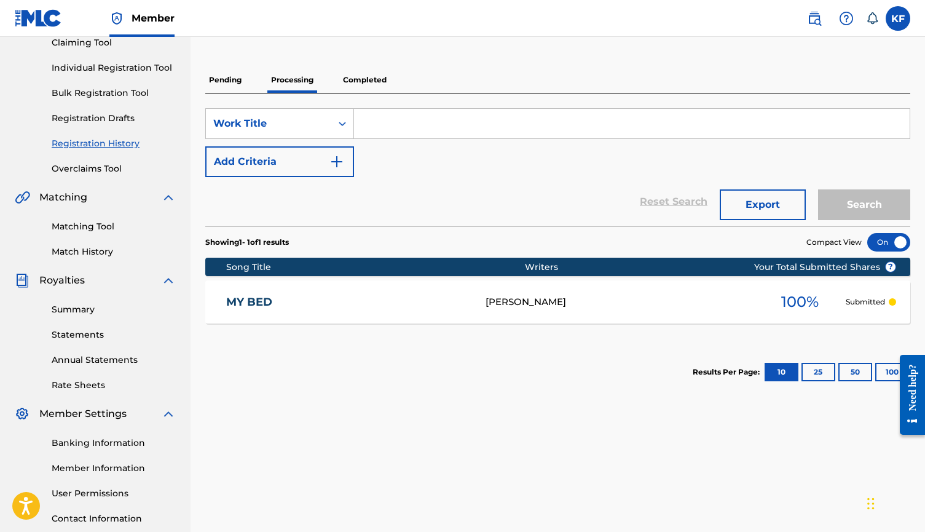
click at [443, 280] on section "Song Title Writers ? Your Total Submitted Shares MY BED Ka Fozouni 100 % Submit…" at bounding box center [557, 287] width 705 height 72
click at [246, 87] on div "Pending Processing Completed" at bounding box center [557, 80] width 705 height 26
click at [234, 81] on p "Pending" at bounding box center [225, 80] width 40 height 26
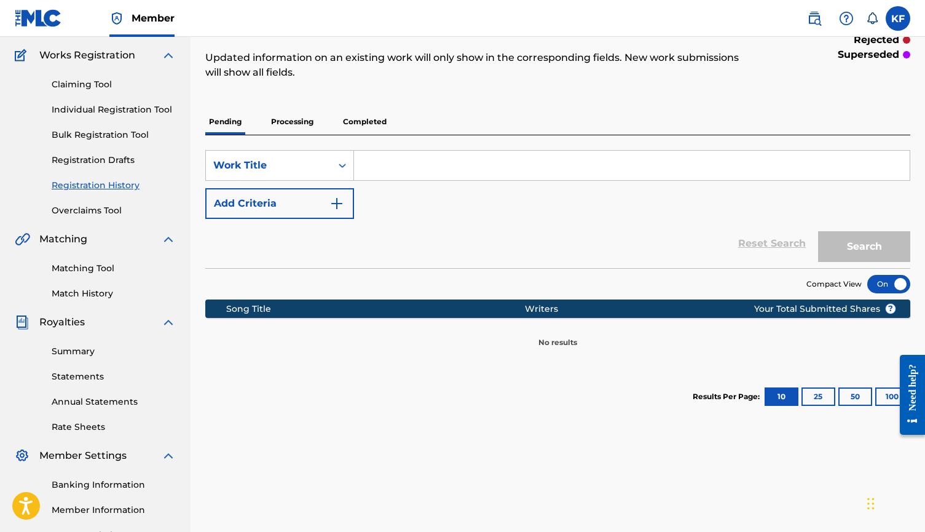
scroll to position [96, 0]
click at [111, 156] on link "Registration Drafts" at bounding box center [114, 160] width 124 height 13
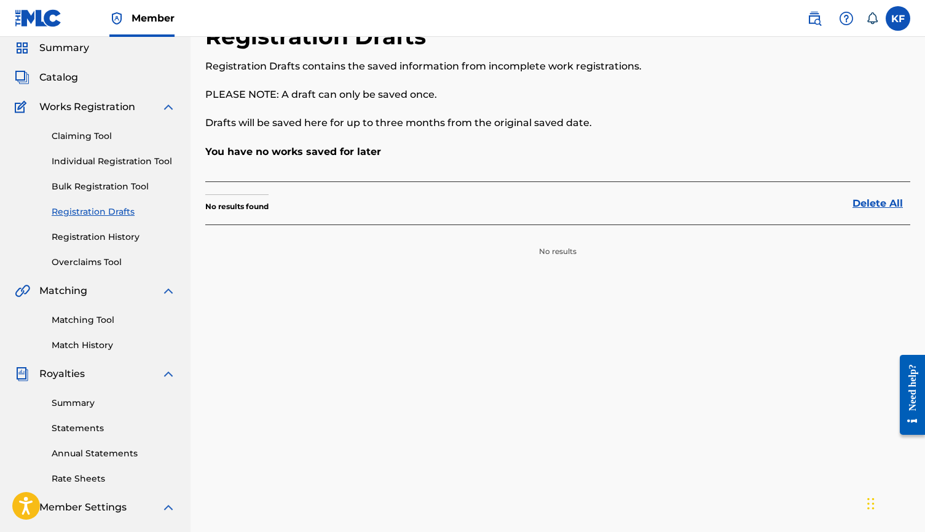
scroll to position [49, 0]
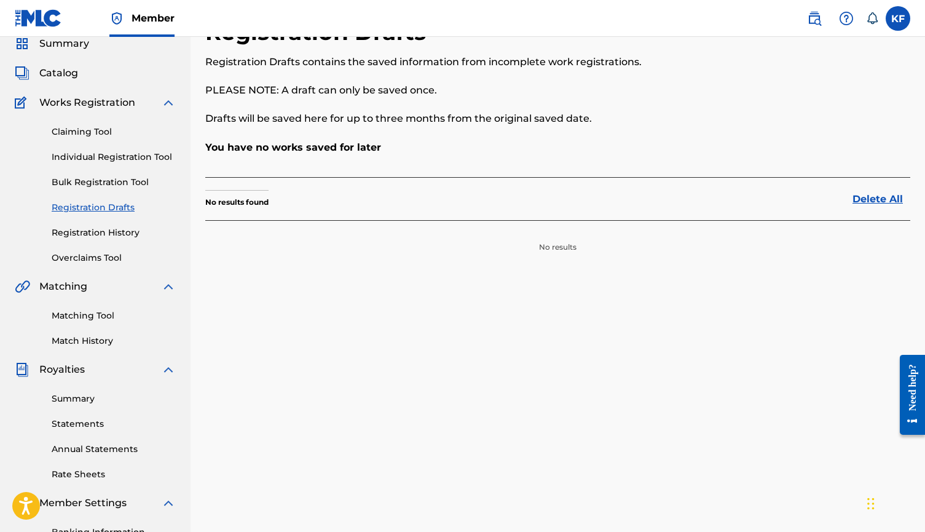
click at [112, 230] on link "Registration History" at bounding box center [114, 232] width 124 height 13
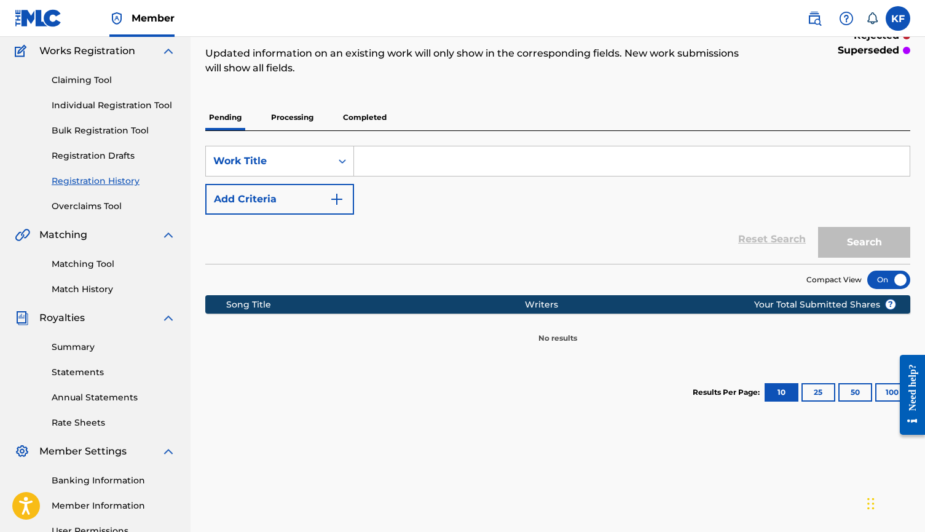
scroll to position [114, 0]
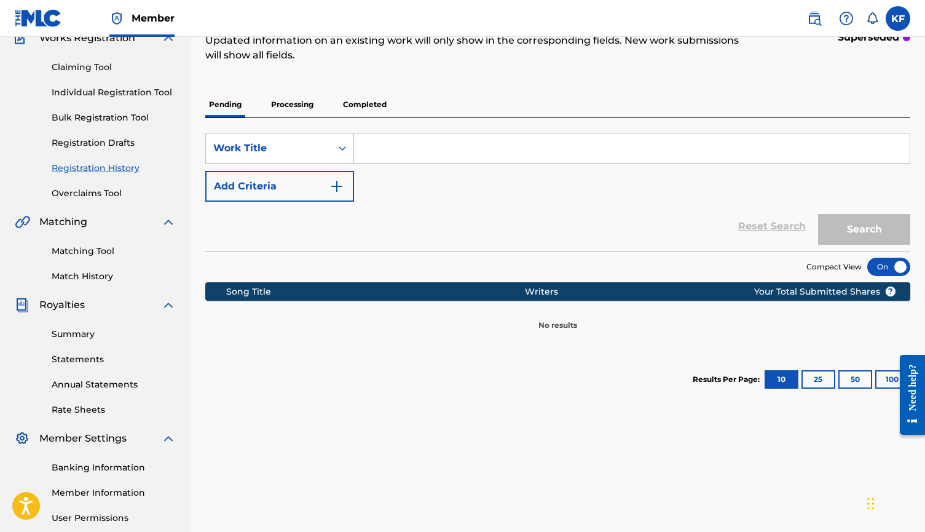
click at [281, 112] on p "Processing" at bounding box center [292, 105] width 50 height 26
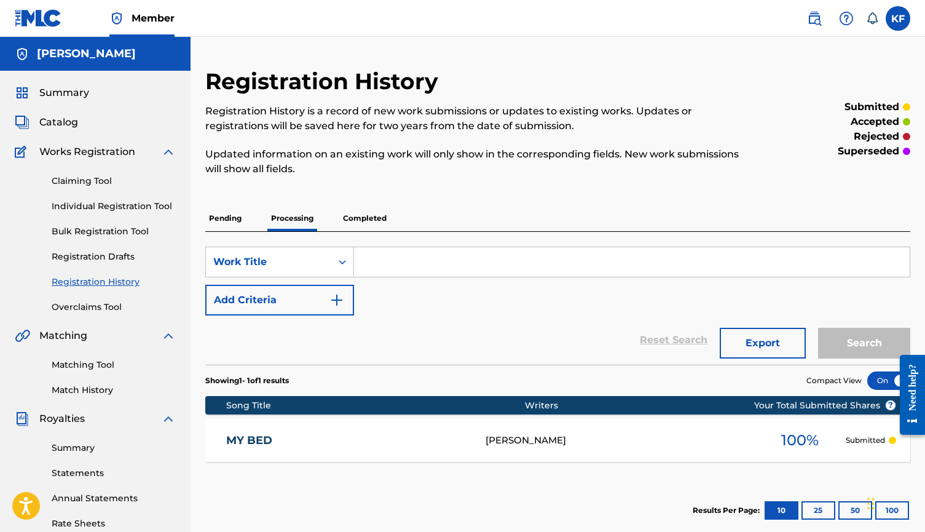
click at [843, 18] on img at bounding box center [846, 18] width 15 height 15
click at [843, 49] on link "Contact us" at bounding box center [846, 52] width 104 height 30
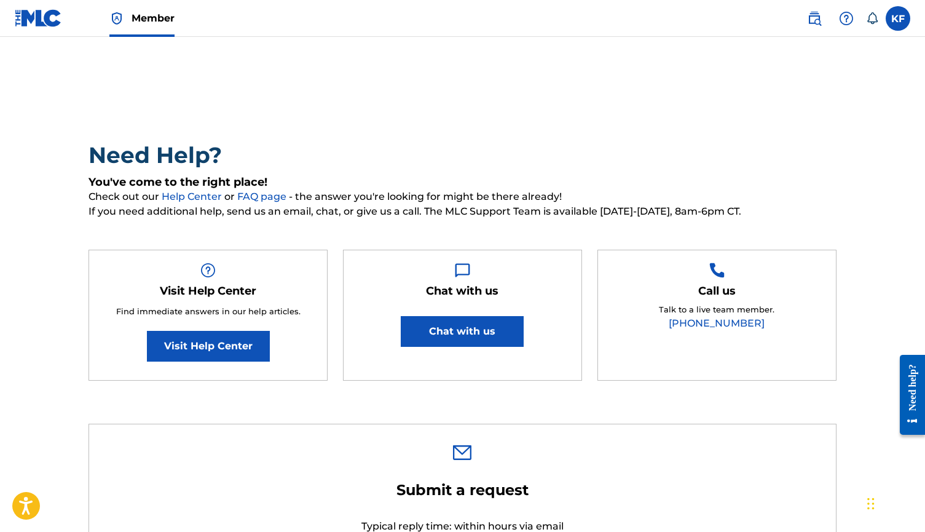
click at [466, 345] on button "Chat with us" at bounding box center [462, 331] width 123 height 31
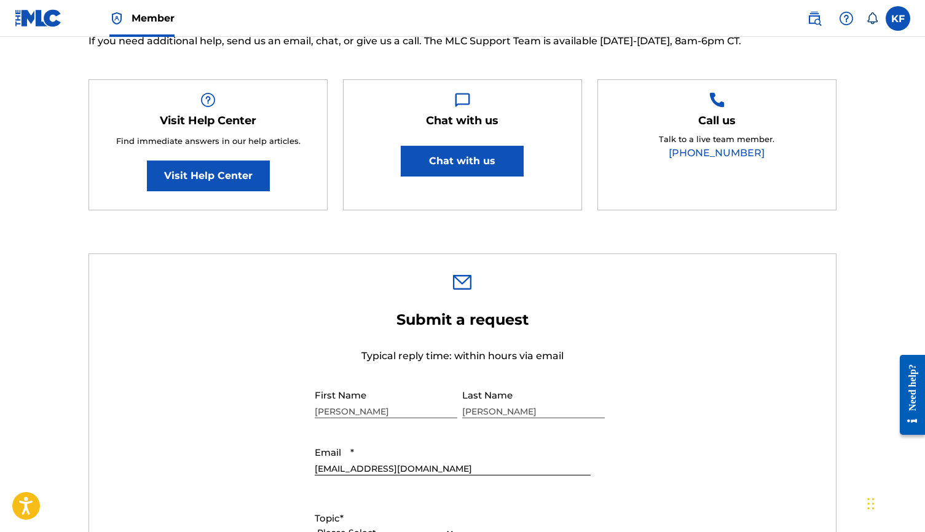
scroll to position [187, 0]
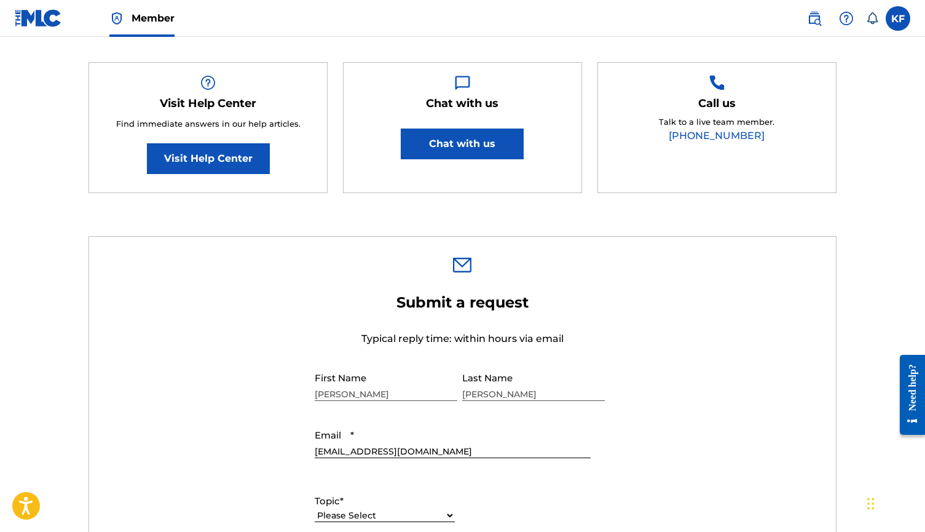
click at [893, 17] on label at bounding box center [898, 18] width 25 height 25
click at [898, 18] on input "KF Kai Fozouni kaifozouni@gmail.com Notification Preferences Profile Log out" at bounding box center [898, 18] width 0 height 0
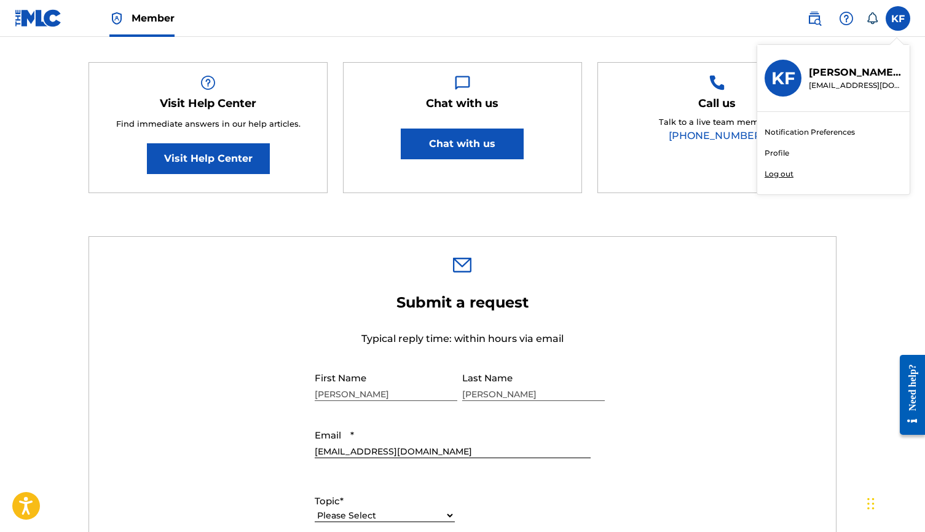
click at [812, 22] on img at bounding box center [814, 18] width 15 height 15
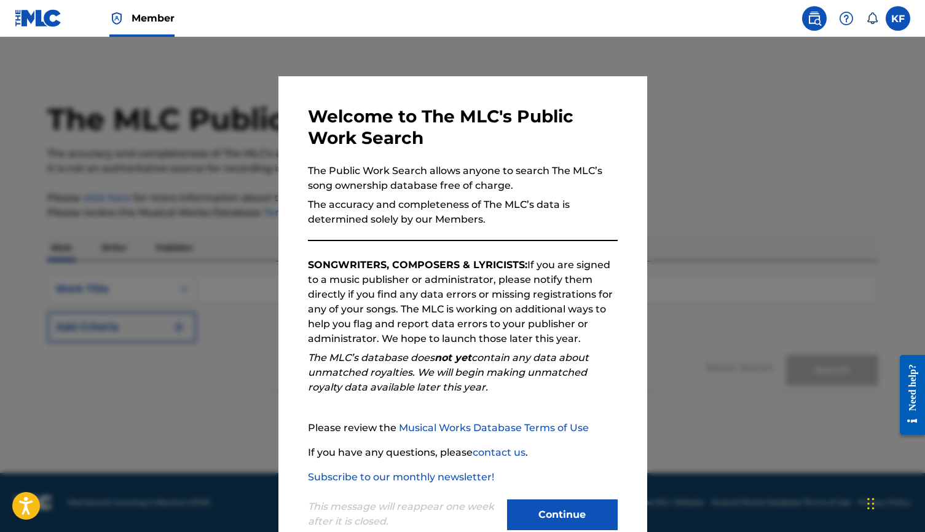
click at [543, 508] on button "Continue" at bounding box center [562, 514] width 111 height 31
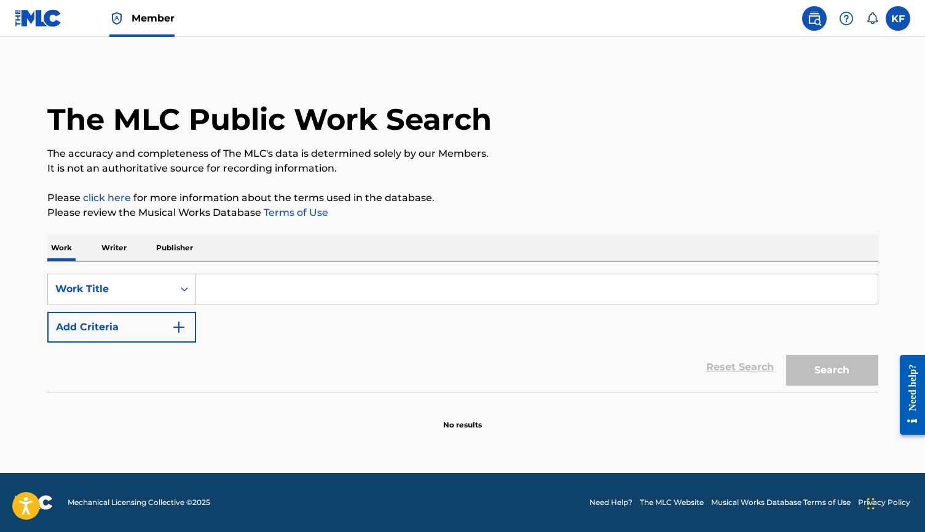
scroll to position [187, 0]
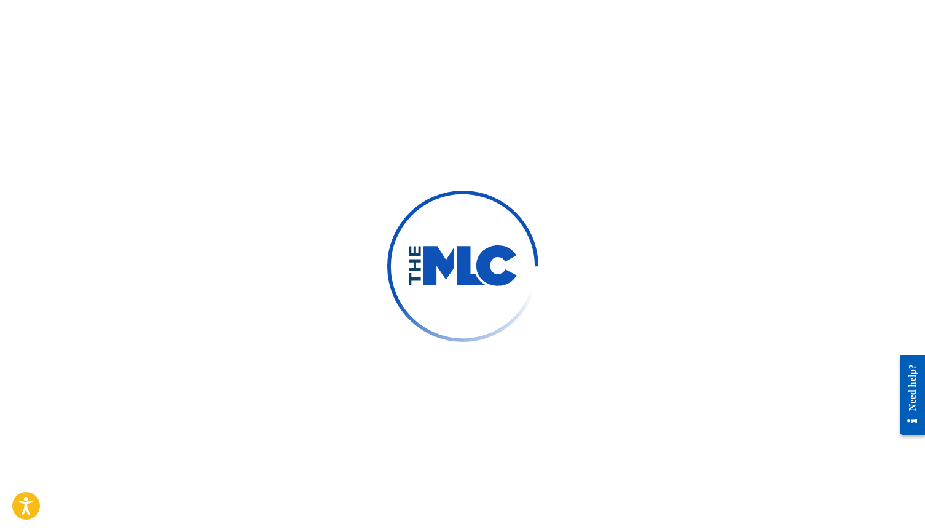
type input "[PERSON_NAME]"
type input "[EMAIL_ADDRESS][DOMAIN_NAME]"
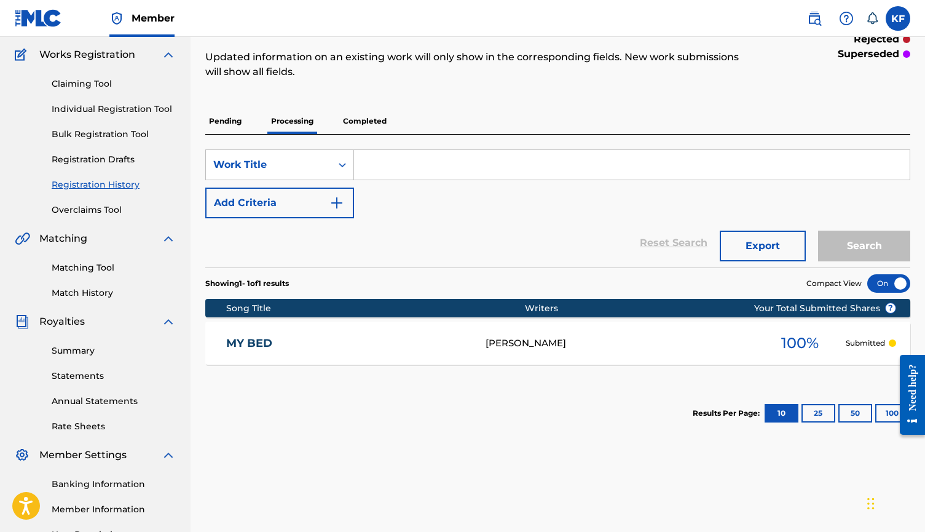
scroll to position [98, 0]
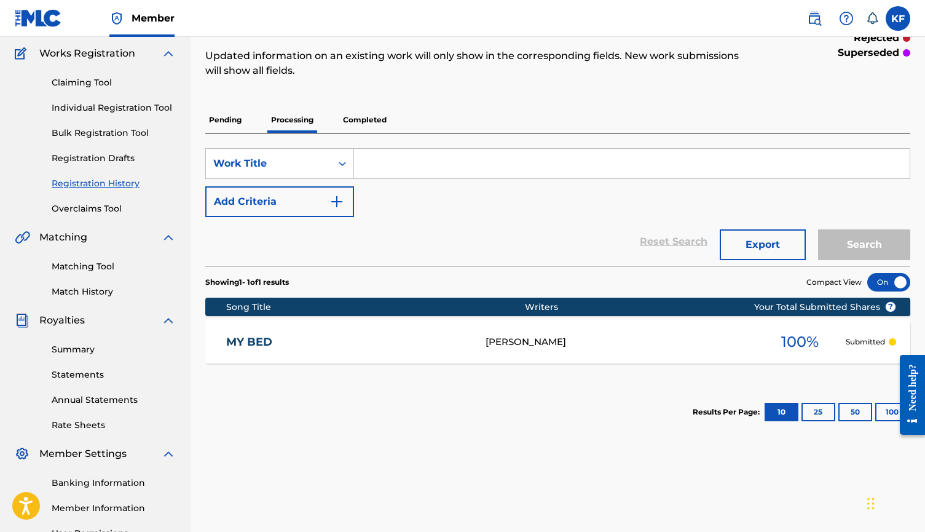
click at [614, 113] on div "Pending Processing Completed" at bounding box center [557, 120] width 705 height 26
click at [840, 18] on img at bounding box center [846, 18] width 15 height 15
click at [835, 48] on link "Contact us" at bounding box center [846, 52] width 104 height 30
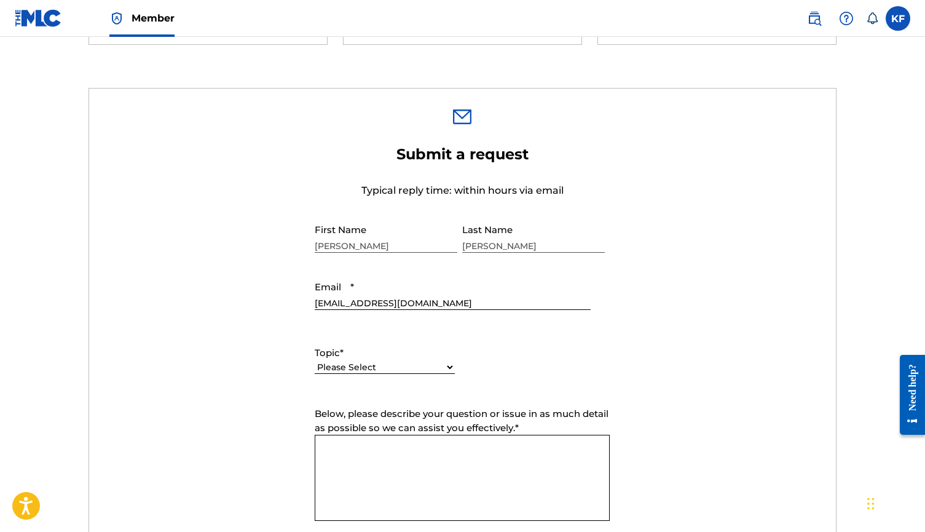
scroll to position [550, 0]
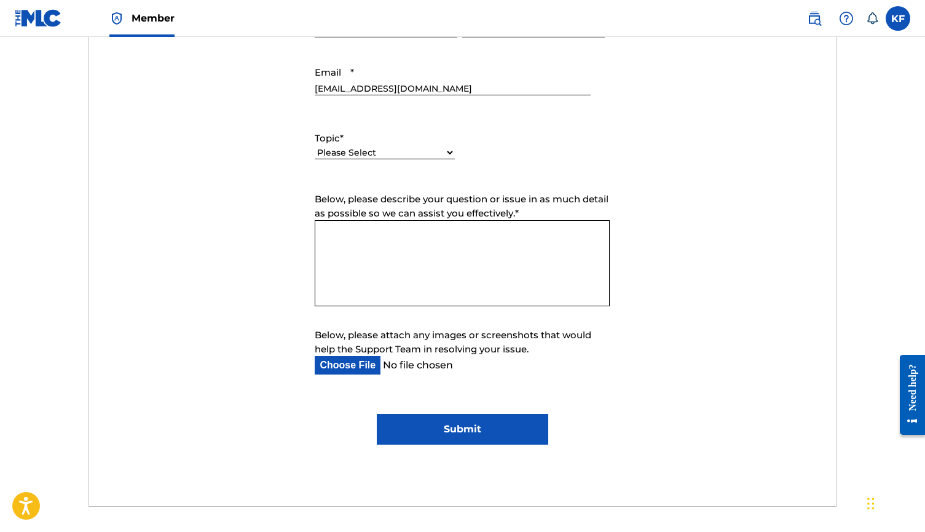
click at [382, 248] on textarea "Below, please describe your question or issue in as much detail as possible so …" at bounding box center [462, 263] width 295 height 86
paste textarea "I recently registered one of my songs in the MLC Portal, but I realized that I …"
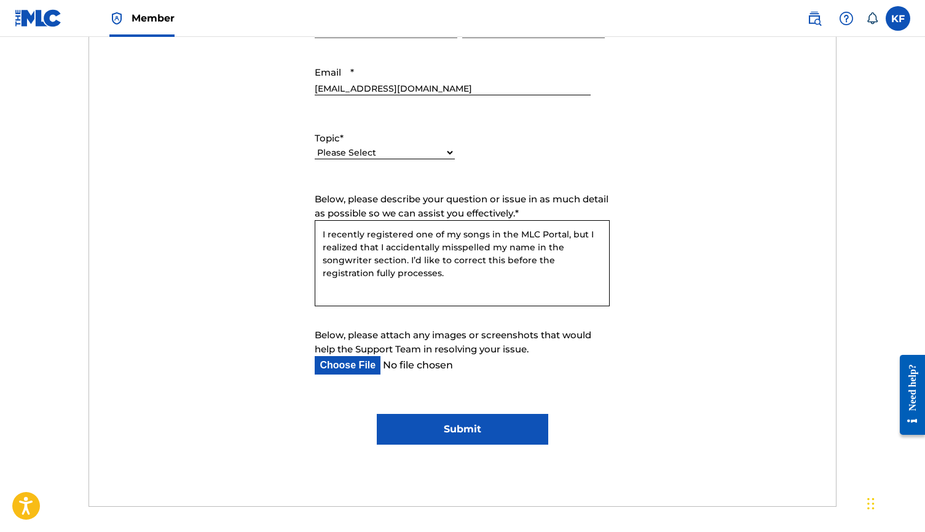
drag, startPoint x: 371, startPoint y: 258, endPoint x: 328, endPoint y: 257, distance: 43.0
click at [328, 257] on textarea "I recently registered one of my songs in the MLC Portal, but I realized that I …" at bounding box center [462, 263] width 295 height 86
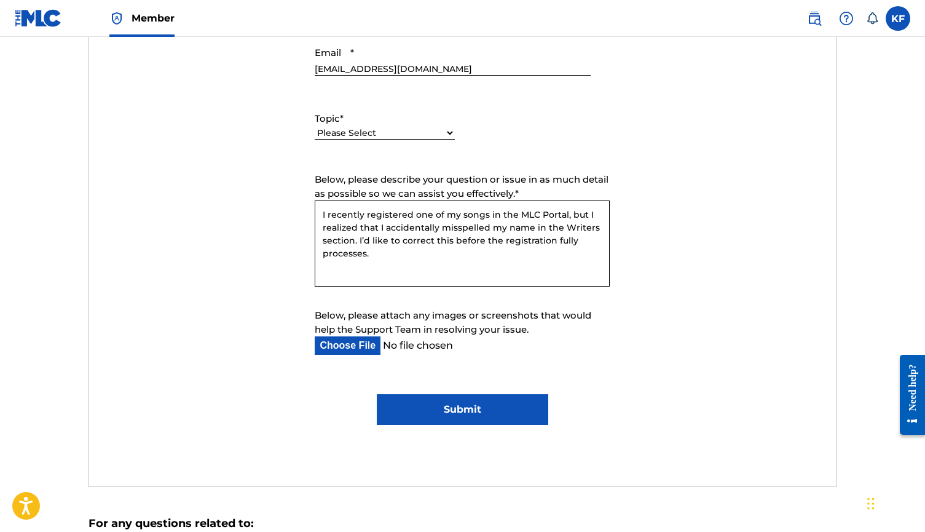
scroll to position [577, 0]
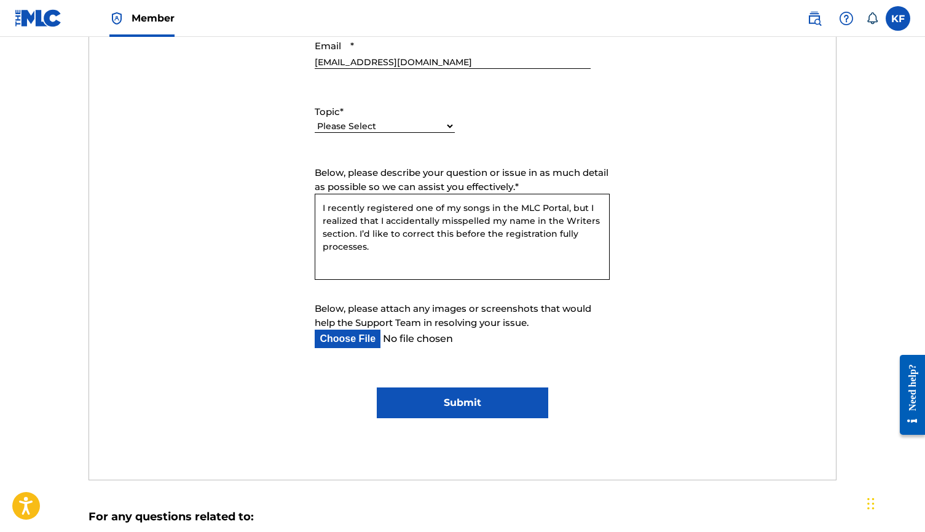
click at [403, 245] on textarea "I recently registered one of my songs in the MLC Portal, but I realized that I …" at bounding box center [462, 237] width 295 height 86
type textarea "I recently registered one of my songs in the MLC Portal, but I realized that I …"
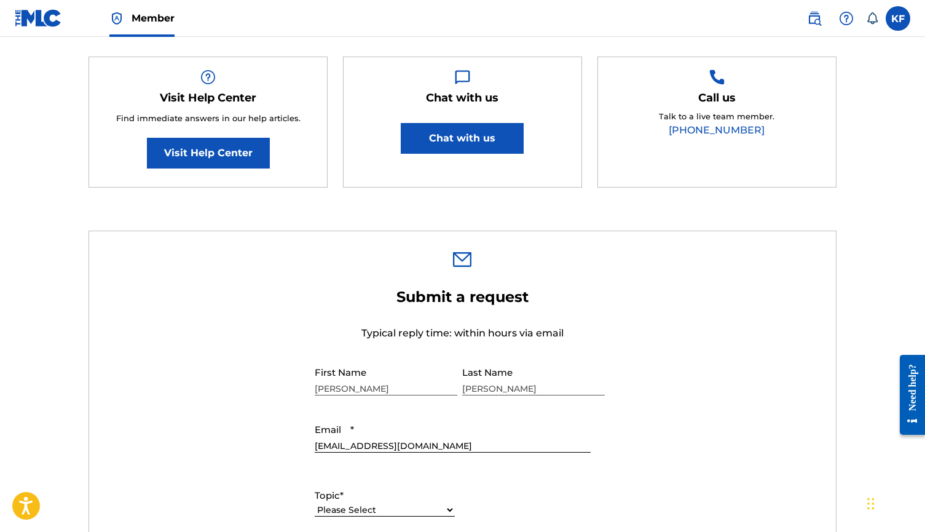
scroll to position [158, 0]
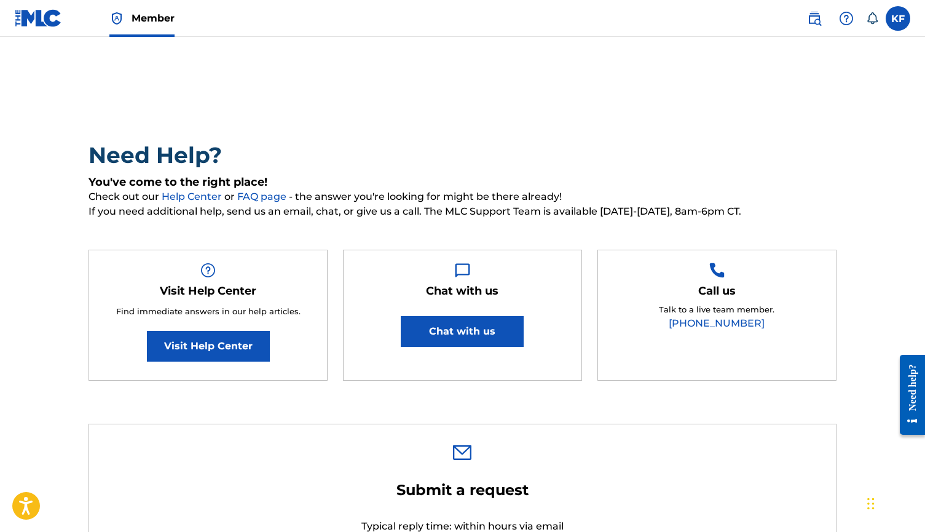
scroll to position [469, 0]
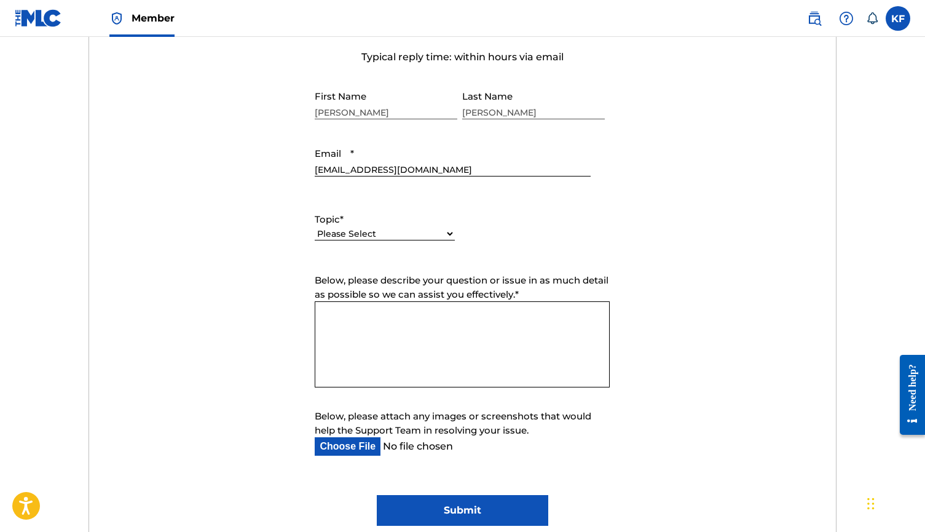
select select "I need help with managing my catalog"
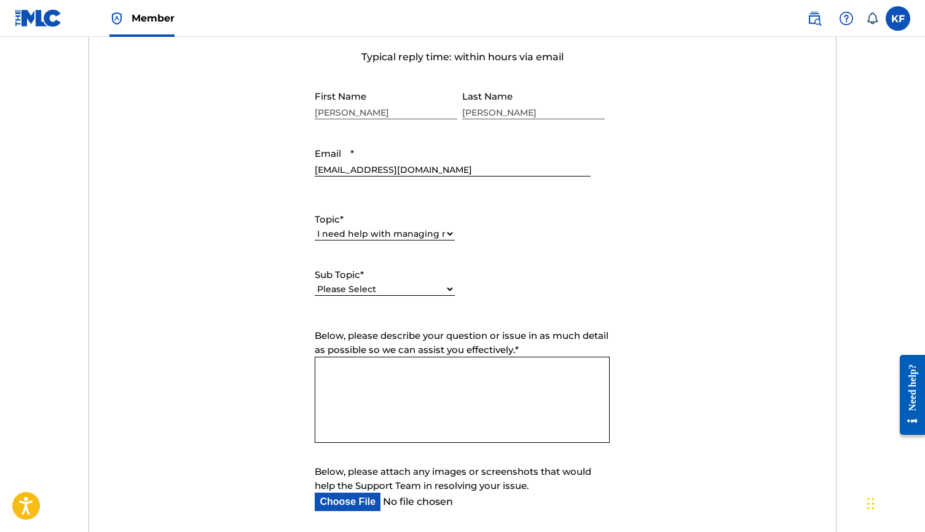
click at [385, 341] on label "Below, please describe your question or issue in as much detail as possible so …" at bounding box center [462, 343] width 295 height 28
click at [385, 356] on textarea "Below, please describe your question or issue in as much detail as possible so …" at bounding box center [462, 399] width 295 height 86
paste textarea "I recently registered one of my songs in the MLC Portal, but I realized that I …"
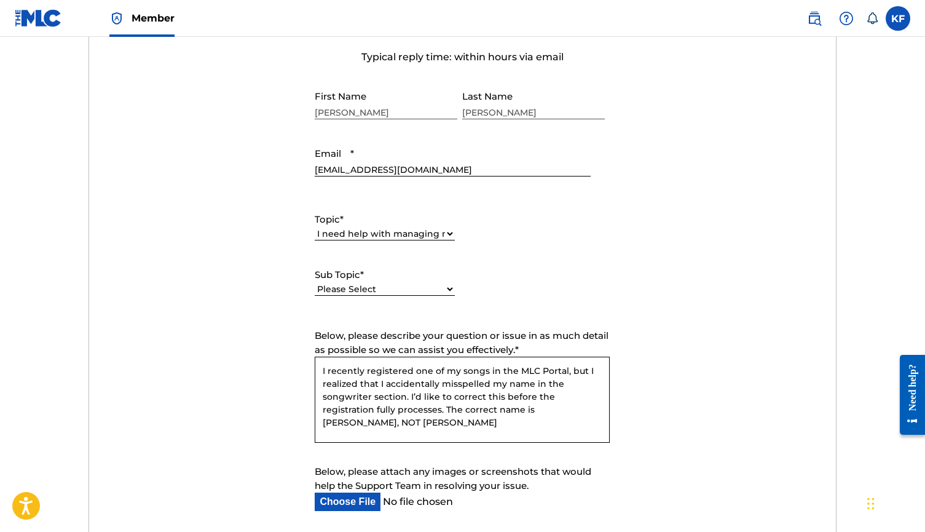
scroll to position [12, 0]
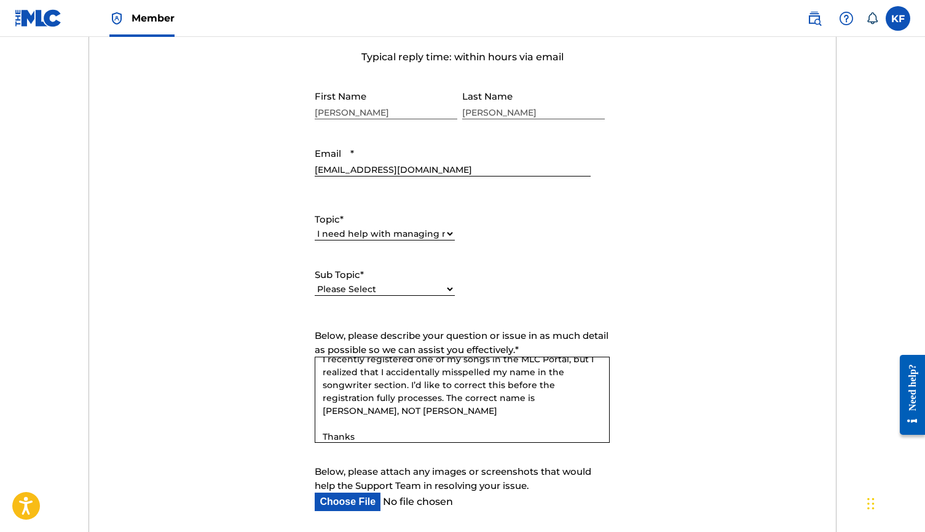
type textarea "I recently registered one of my songs in the MLC Portal, but I realized that I …"
click at [356, 500] on input "Below, please attach any images or screenshots that would help the Support Team…" at bounding box center [452, 501] width 275 height 18
type input "C:\fakepath\Screenshot [DATE] 9.47.06 AM.png"
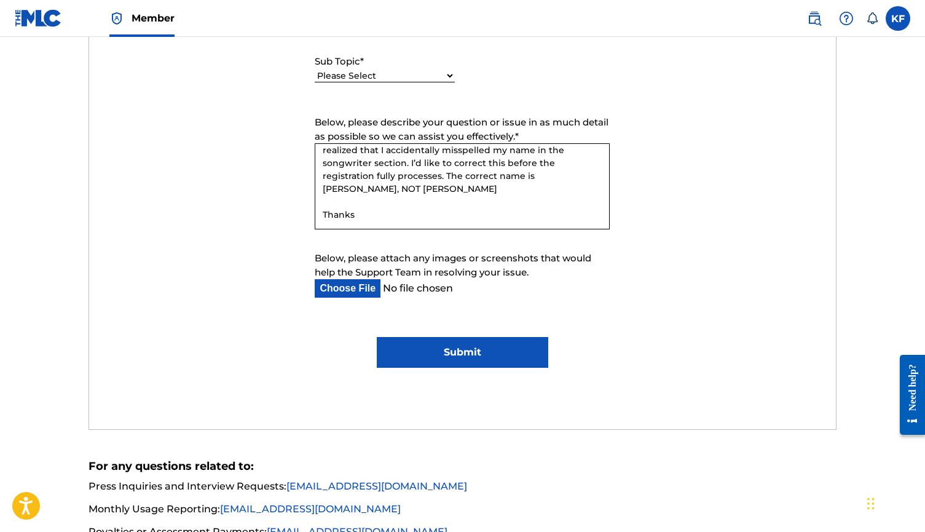
scroll to position [771, 0]
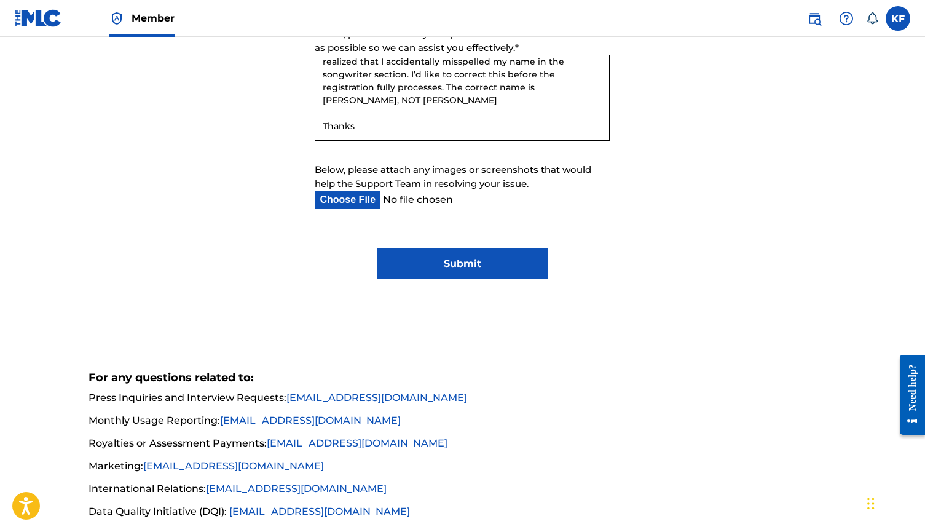
click at [488, 258] on input "Submit" at bounding box center [462, 263] width 171 height 31
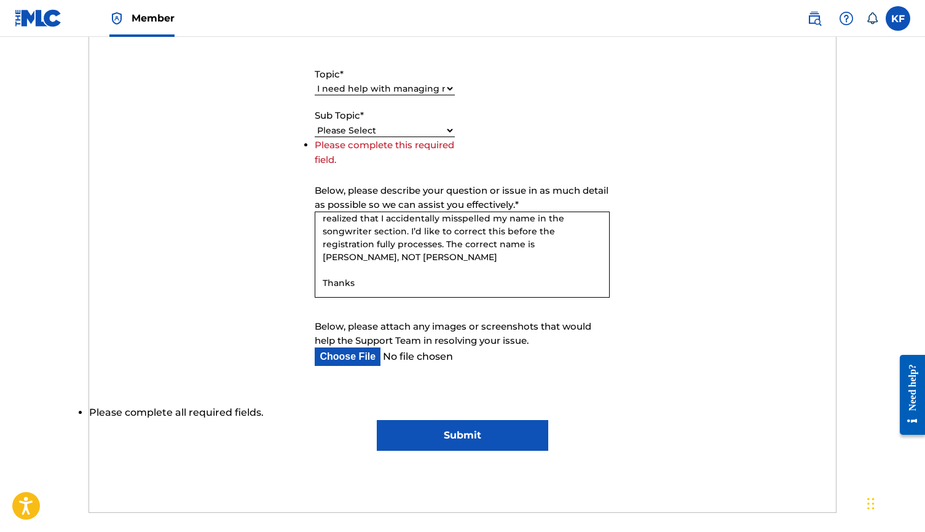
scroll to position [354, 0]
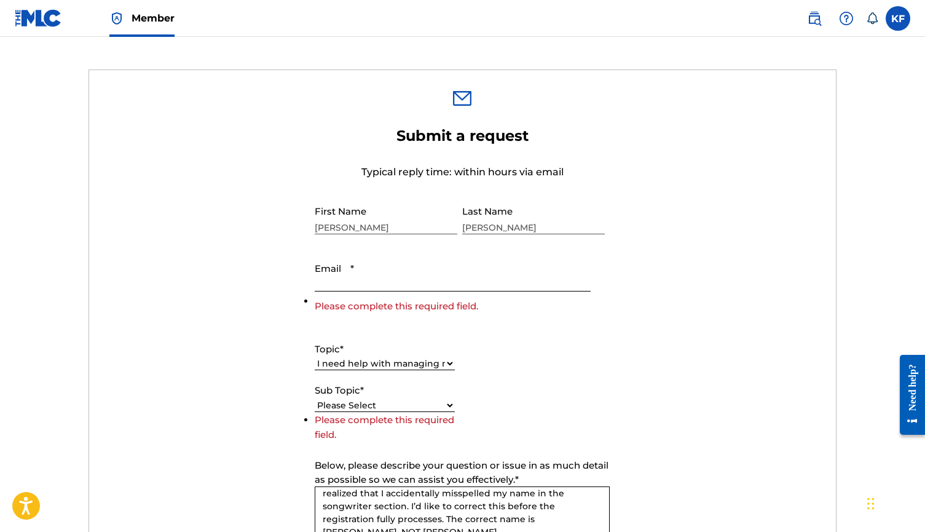
click at [372, 285] on input "Email *" at bounding box center [452, 273] width 275 height 35
type input "[EMAIL_ADDRESS][DOMAIN_NAME]"
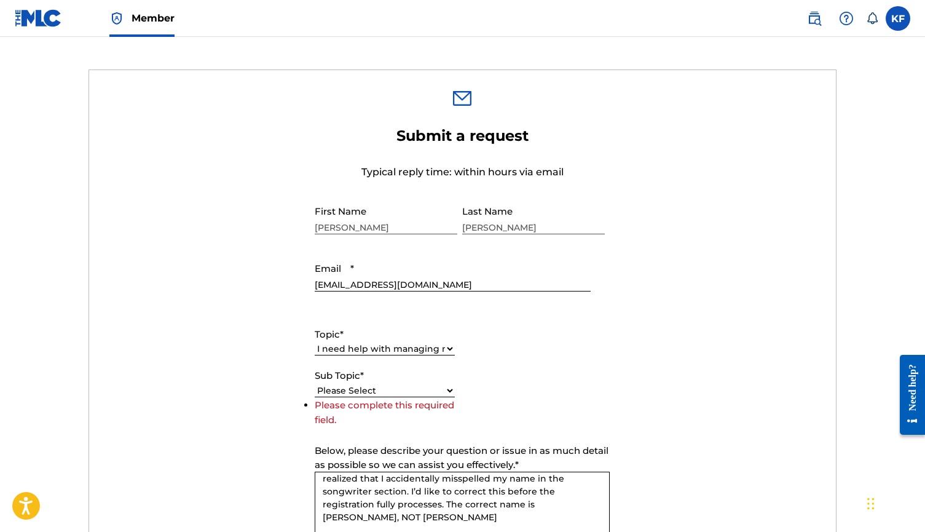
scroll to position [355, 0]
click at [422, 382] on div "Please Select I need help with CWR I need help registering my work(s) in The ML…" at bounding box center [385, 389] width 140 height 15
select select "I need help editing my works"
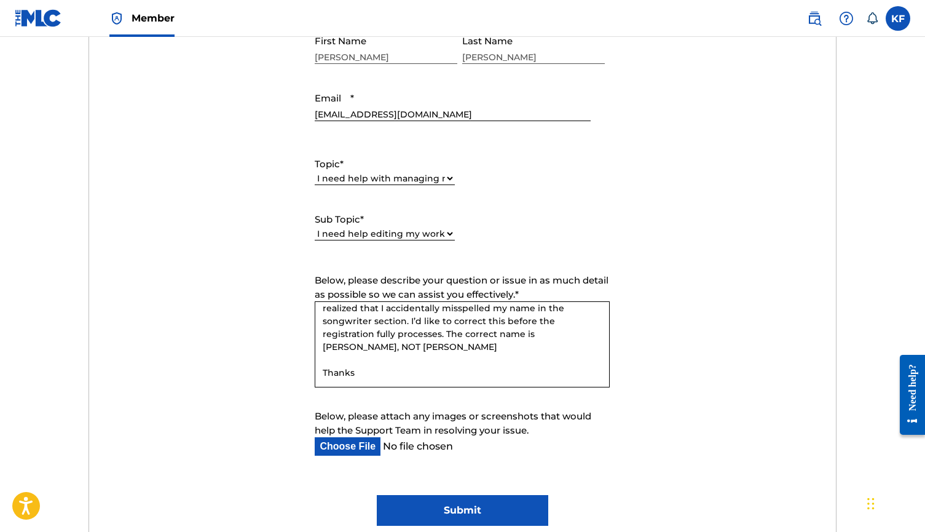
scroll to position [525, 0]
click at [426, 502] on input "Submit" at bounding box center [462, 509] width 171 height 31
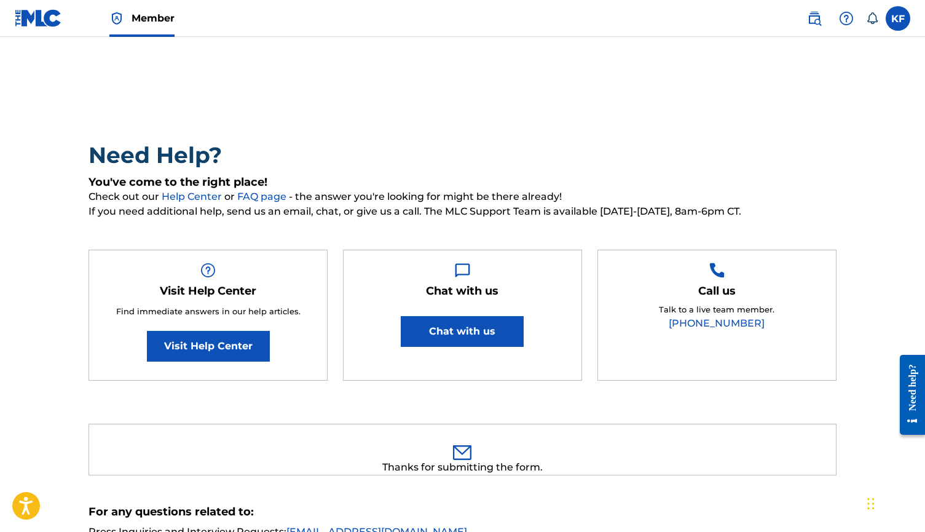
scroll to position [0, 0]
click at [878, 26] on div "KF KF [PERSON_NAME] [EMAIL_ADDRESS][DOMAIN_NAME] Notification Preferences Profi…" at bounding box center [853, 18] width 116 height 25
click at [899, 24] on label at bounding box center [898, 18] width 25 height 25
click at [898, 18] on input "KF [PERSON_NAME] [EMAIL_ADDRESS][DOMAIN_NAME] Notification Preferences Profile …" at bounding box center [898, 18] width 0 height 0
click at [699, 119] on div "Need Help? You've come to the right place! Check out our Help Center or FAQ pag…" at bounding box center [463, 361] width 860 height 586
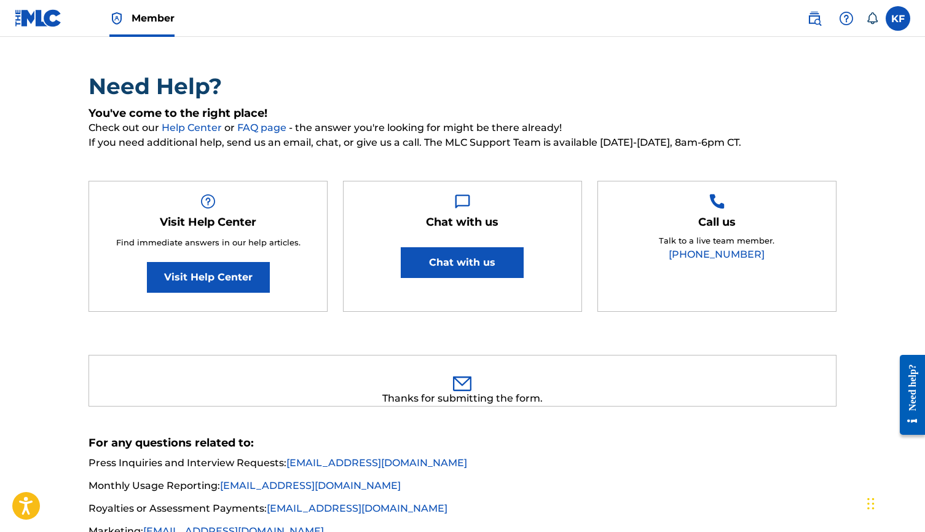
scroll to position [69, 0]
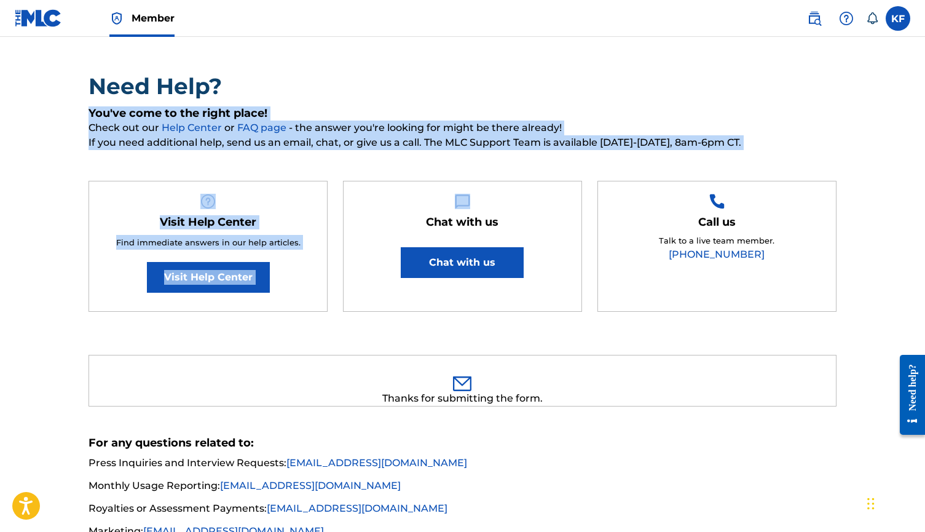
drag, startPoint x: 354, startPoint y: 96, endPoint x: 344, endPoint y: 91, distance: 11.3
click at [344, 91] on div "Need Help? You've come to the right place! Check out our Help Center or FAQ pag…" at bounding box center [463, 198] width 748 height 251
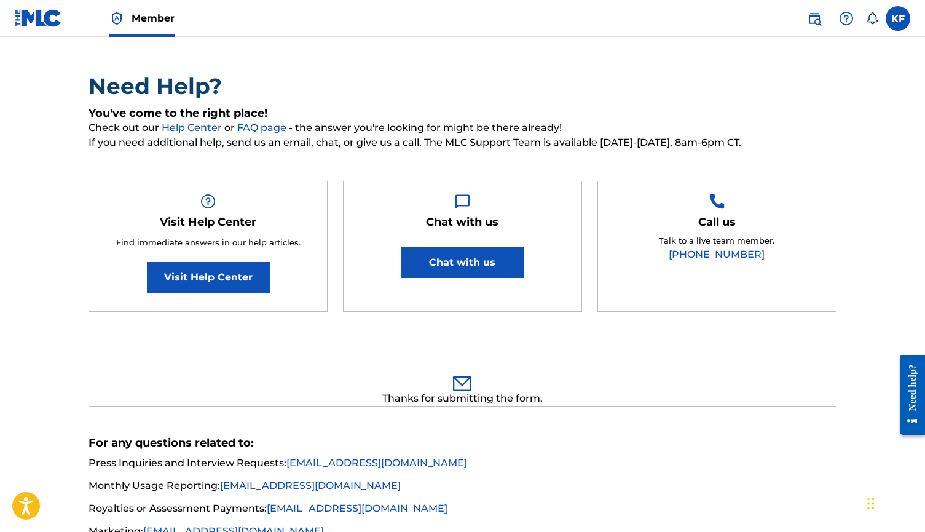
click at [884, 23] on div "KF KF [PERSON_NAME] [EMAIL_ADDRESS][DOMAIN_NAME] Notification Preferences Profi…" at bounding box center [853, 18] width 116 height 25
click at [889, 23] on label at bounding box center [898, 18] width 25 height 25
click at [898, 18] on input "KF [PERSON_NAME] [EMAIL_ADDRESS][DOMAIN_NAME] Notification Preferences Profile …" at bounding box center [898, 18] width 0 height 0
click at [896, 20] on div "KF KF [PERSON_NAME] [EMAIL_ADDRESS][DOMAIN_NAME] Notification Preferences Profi…" at bounding box center [898, 18] width 25 height 25
click at [625, 33] on nav "Member KF KF [PERSON_NAME] [EMAIL_ADDRESS][DOMAIN_NAME] Notification Preference…" at bounding box center [462, 18] width 925 height 37
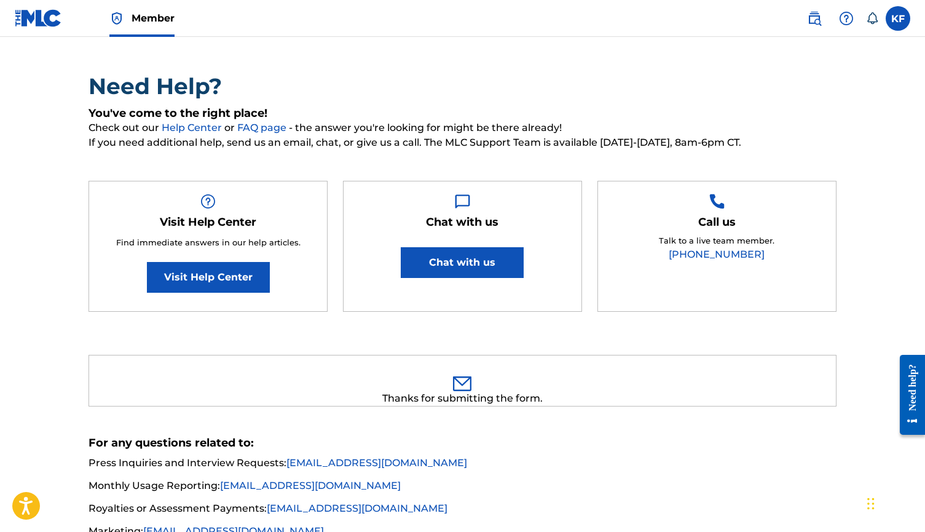
click at [42, 17] on img at bounding box center [38, 18] width 47 height 18
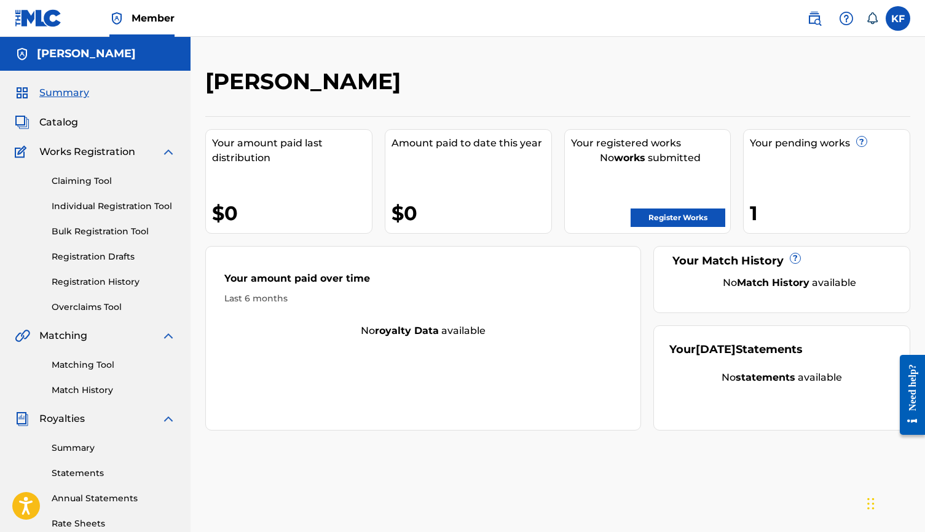
click at [124, 284] on link "Registration History" at bounding box center [114, 281] width 124 height 13
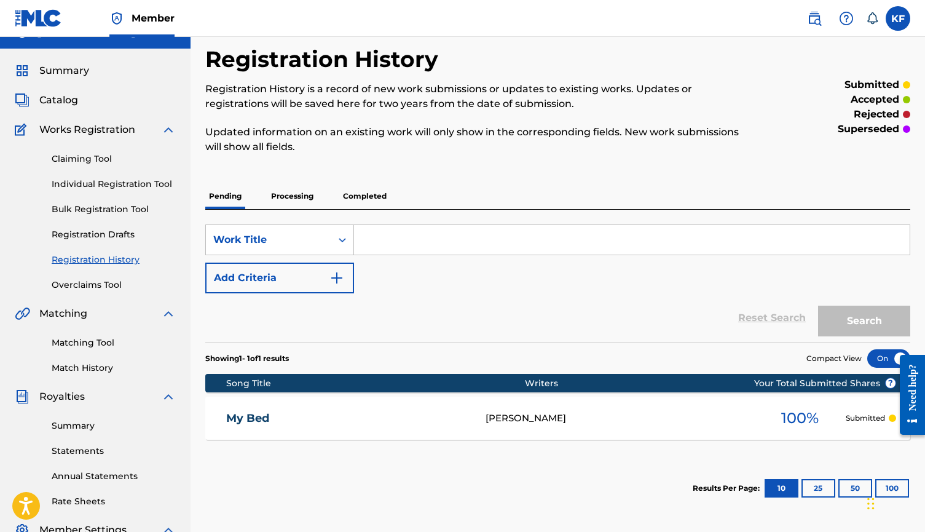
scroll to position [31, 0]
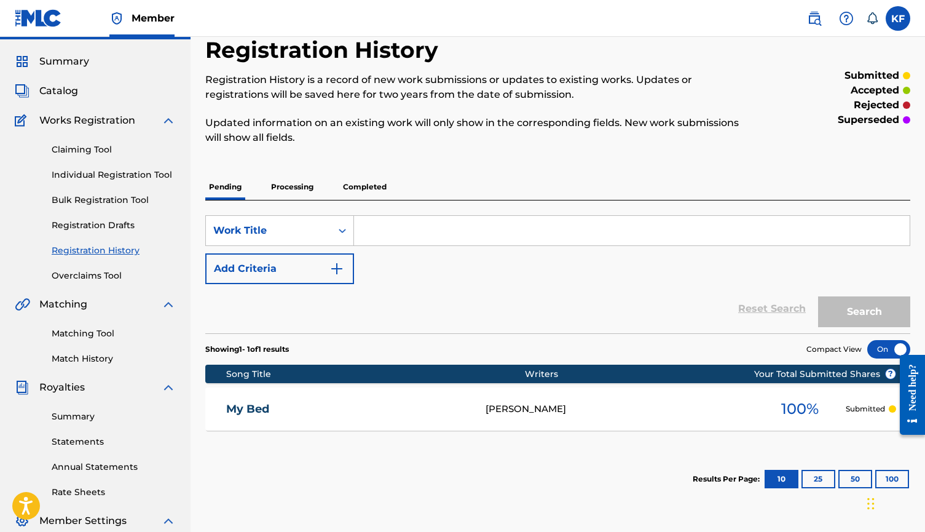
click at [635, 106] on div "Registration History is a record of new work submissions or updates to existing…" at bounding box center [476, 109] width 543 height 73
click at [596, 42] on div "Registration History Registration History is a record of new work submissions o…" at bounding box center [476, 97] width 543 height 123
click at [569, 105] on div "Registration History is a record of new work submissions or updates to existing…" at bounding box center [476, 109] width 543 height 73
click at [305, 180] on p "Processing" at bounding box center [292, 187] width 50 height 26
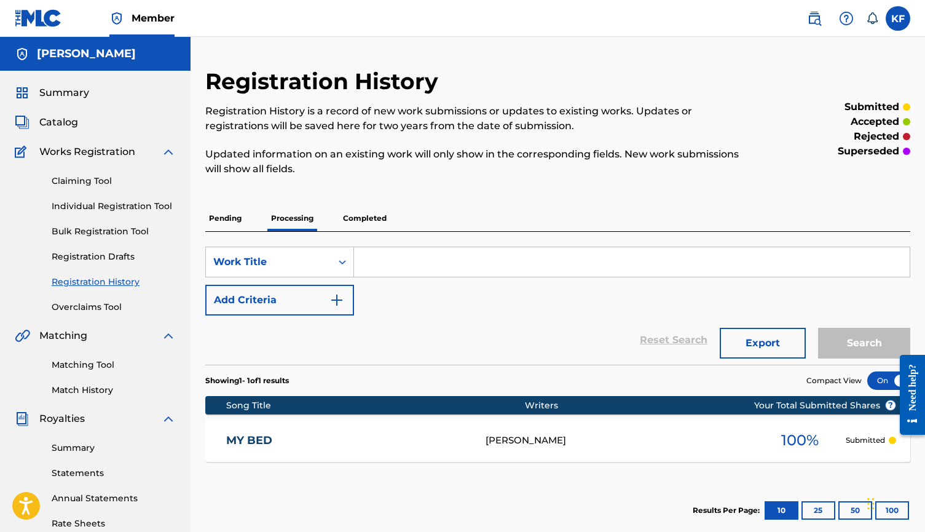
click at [361, 202] on div "Registration History Registration History is a record of new work submissions o…" at bounding box center [557, 303] width 705 height 471
click at [360, 208] on p "Completed" at bounding box center [364, 218] width 51 height 26
